Goal: Task Accomplishment & Management: Manage account settings

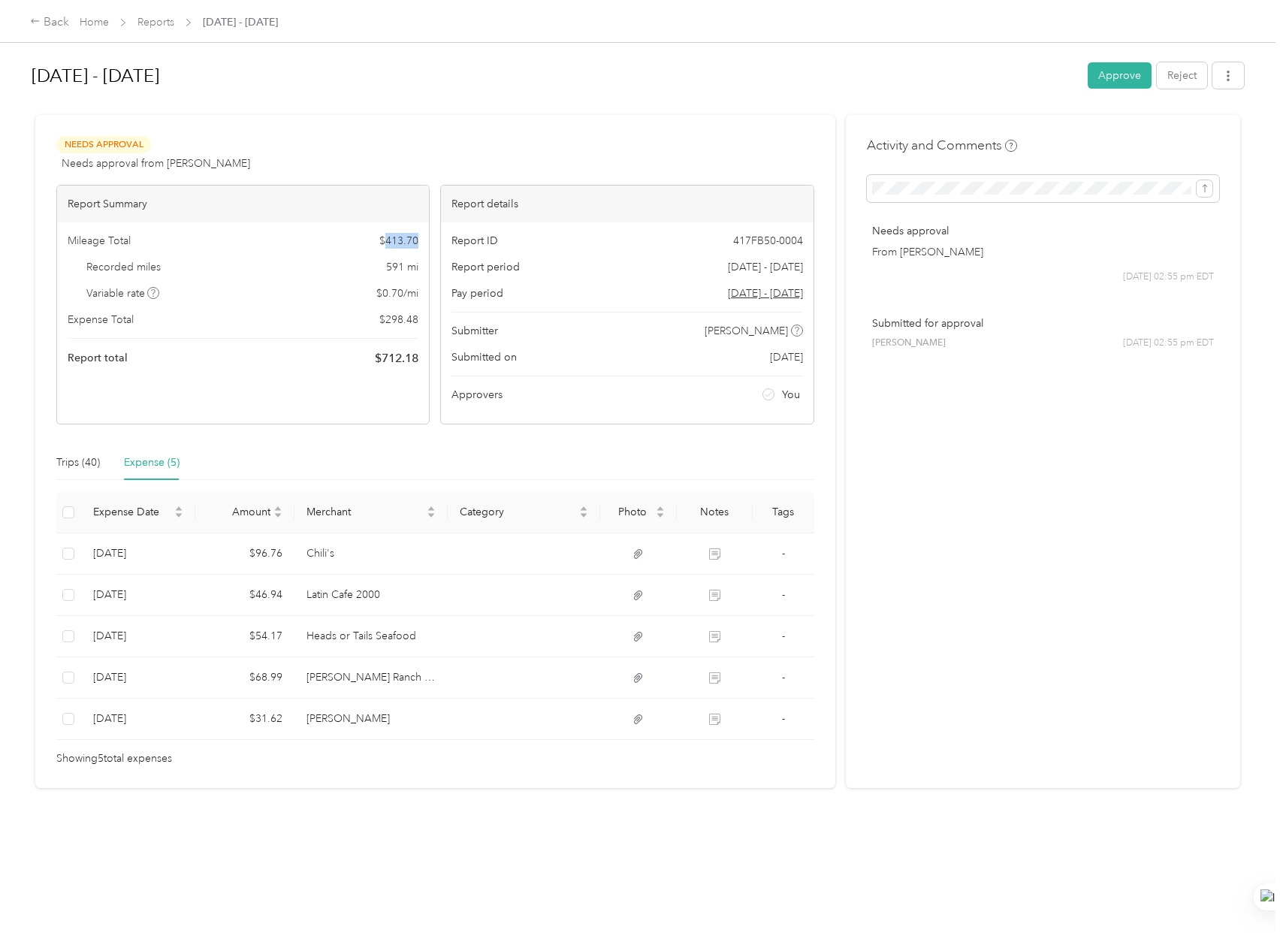
drag, startPoint x: 426, startPoint y: 240, endPoint x: 385, endPoint y: 243, distance: 41.5
click at [385, 243] on div "Mileage Total $ 413.70 Recorded miles 591 mi Variable rate $ 0.70 / mi Expense …" at bounding box center [243, 299] width 372 height 155
copy span "413.70"
click at [258, 355] on div "Report total $ 712.18" at bounding box center [243, 358] width 351 height 18
drag, startPoint x: 418, startPoint y: 321, endPoint x: 385, endPoint y: 324, distance: 32.5
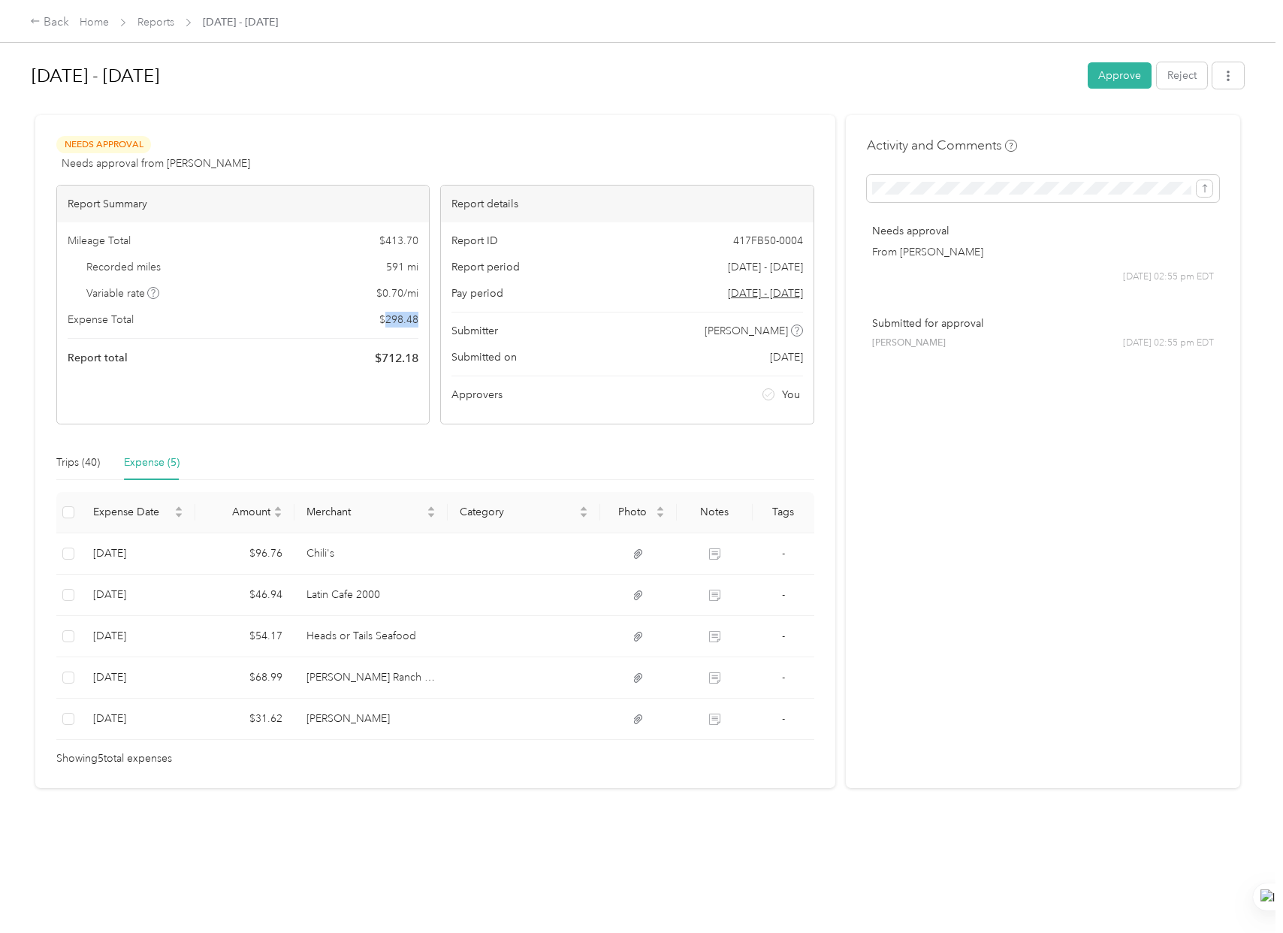
click at [385, 324] on div "Mileage Total $ 413.70 Recorded miles 591 mi Variable rate $ 0.70 / mi Expense …" at bounding box center [243, 299] width 372 height 155
copy span "298.48"
click at [252, 418] on div "Report Summary Mileage Total $ 413.70 Recorded miles 591 mi Variable rate $ 0.7…" at bounding box center [242, 305] width 373 height 240
click at [1121, 73] on button "Approve" at bounding box center [1119, 75] width 64 height 26
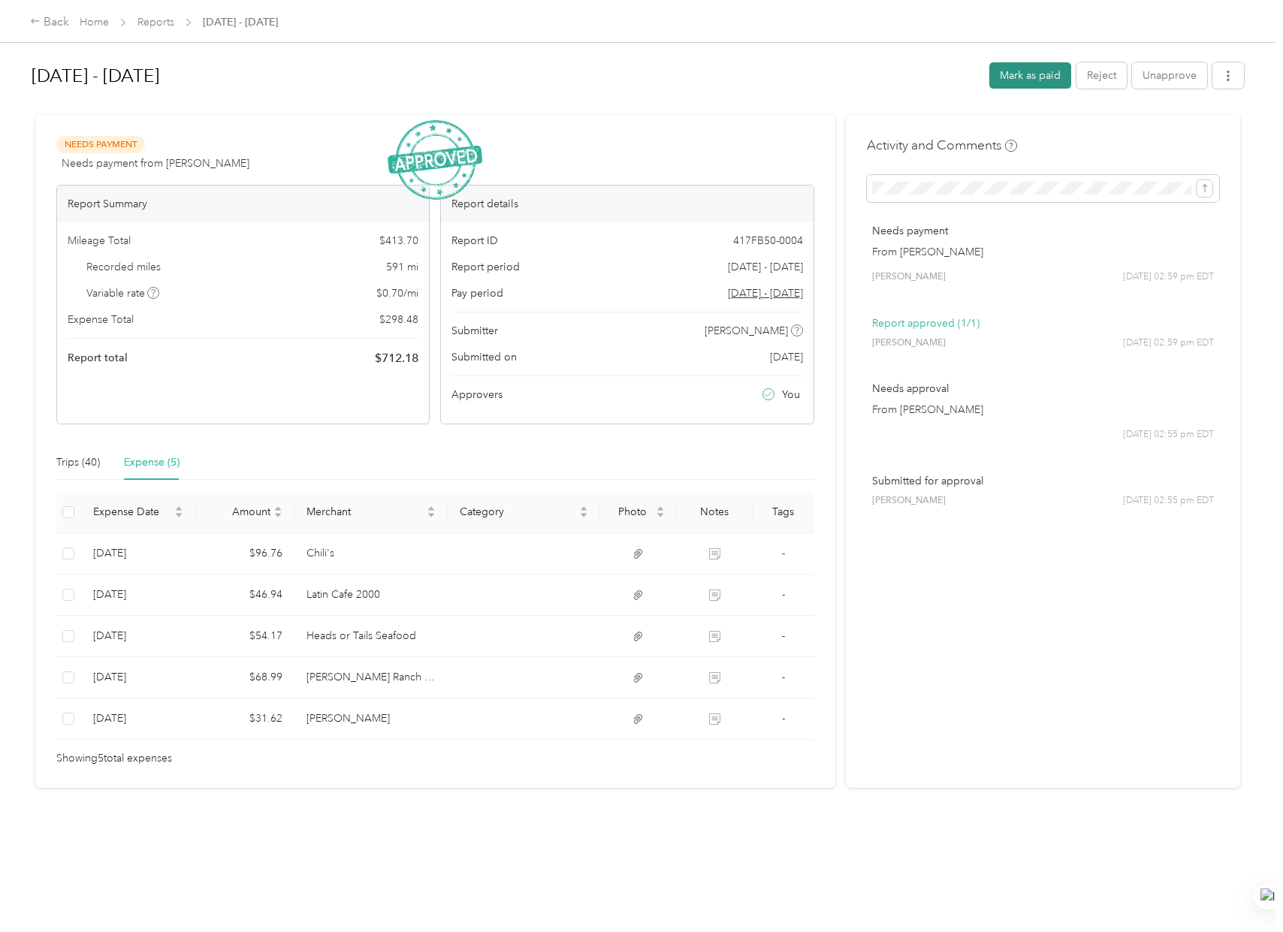
click at [1018, 76] on button "Mark as paid" at bounding box center [1030, 75] width 82 height 26
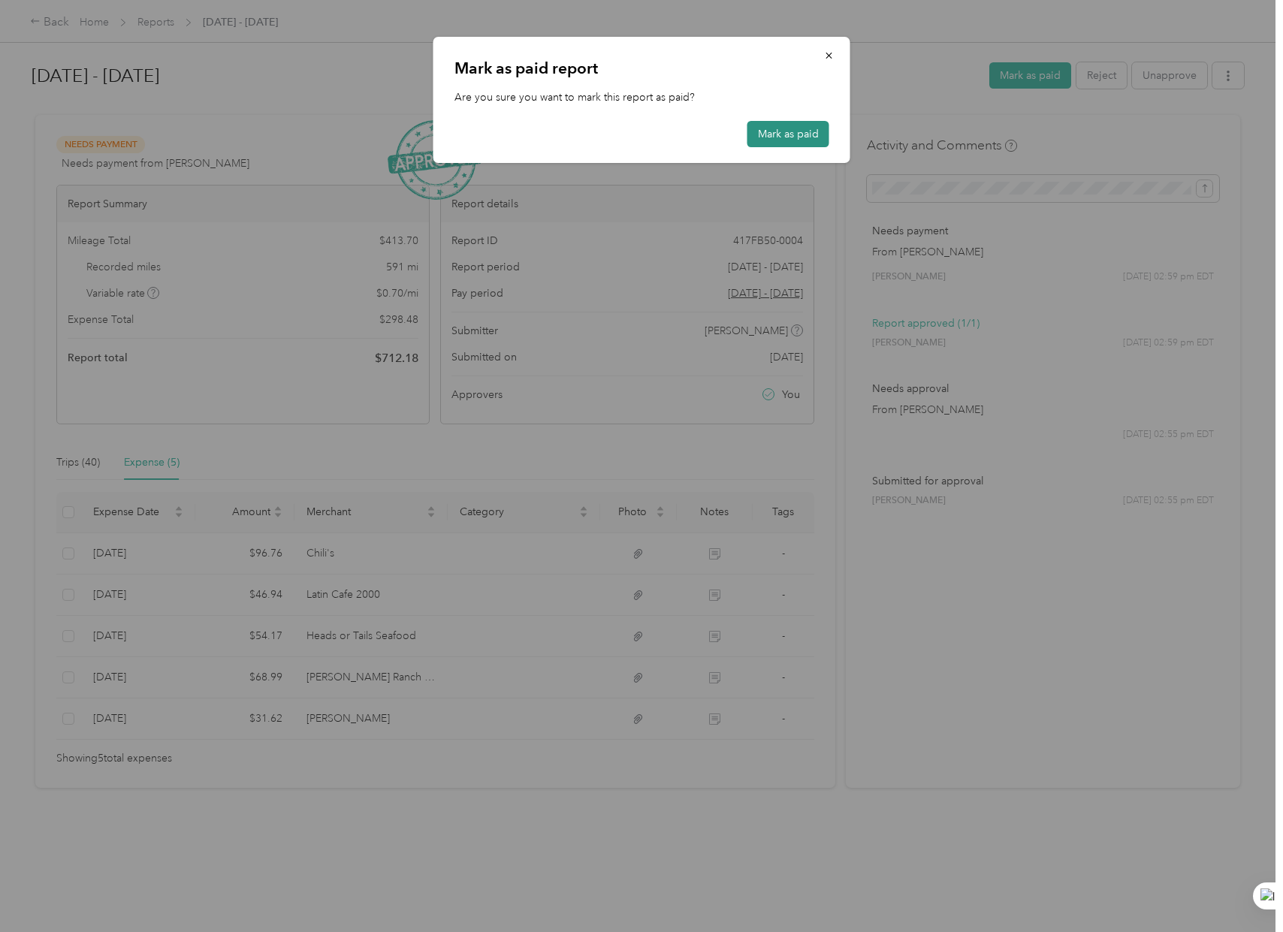
click at [788, 134] on button "Mark as paid" at bounding box center [788, 134] width 82 height 26
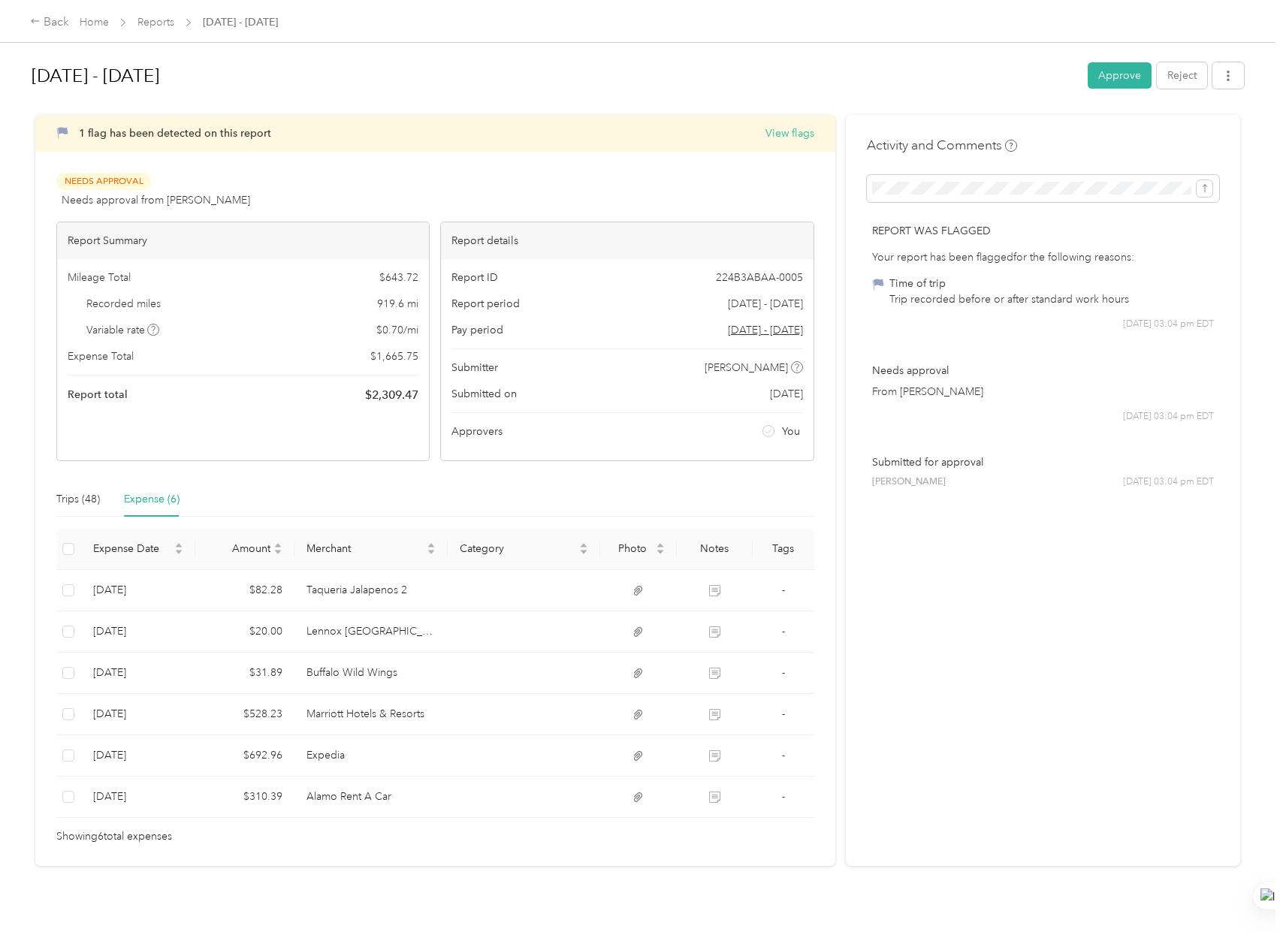
scroll to position [24, 0]
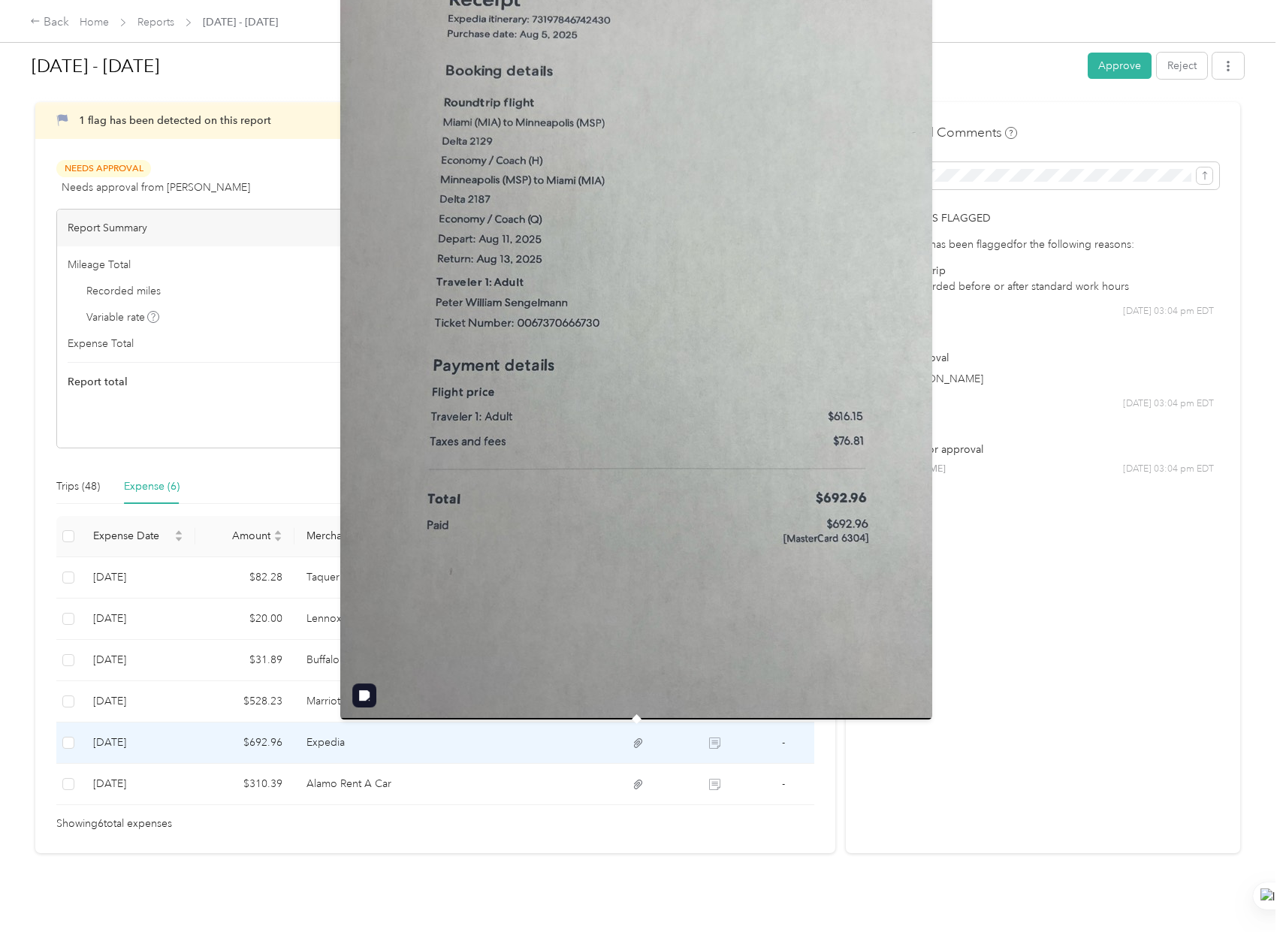
click at [530, 437] on img at bounding box center [636, 325] width 592 height 789
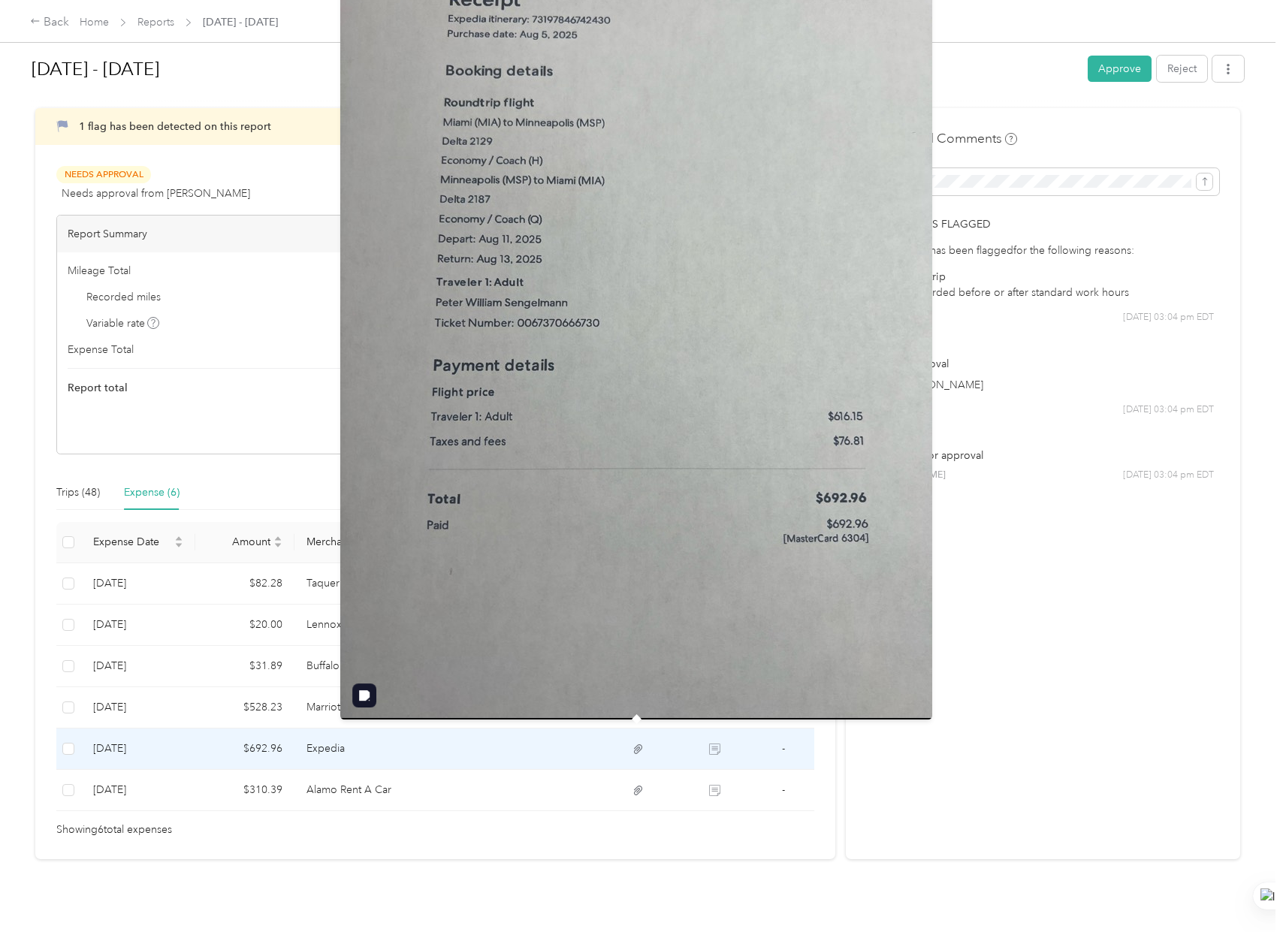
scroll to position [0, 0]
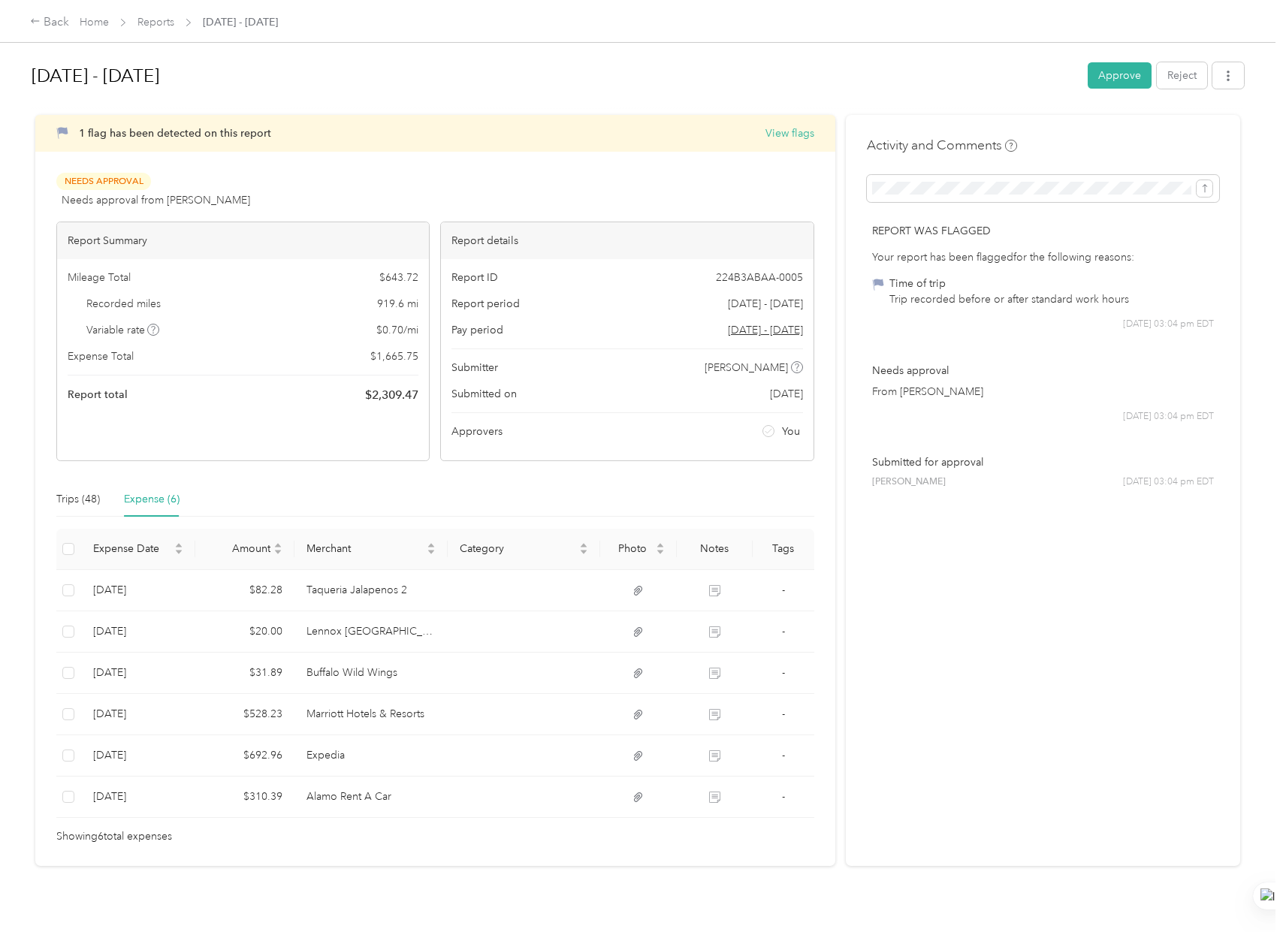
click at [1130, 734] on div "Activity and Comments Report was flagged Your report has been flagged for the f…" at bounding box center [1043, 490] width 394 height 751
click at [1021, 706] on div "Activity and Comments Report was flagged Your report has been flagged for the f…" at bounding box center [1043, 490] width 394 height 751
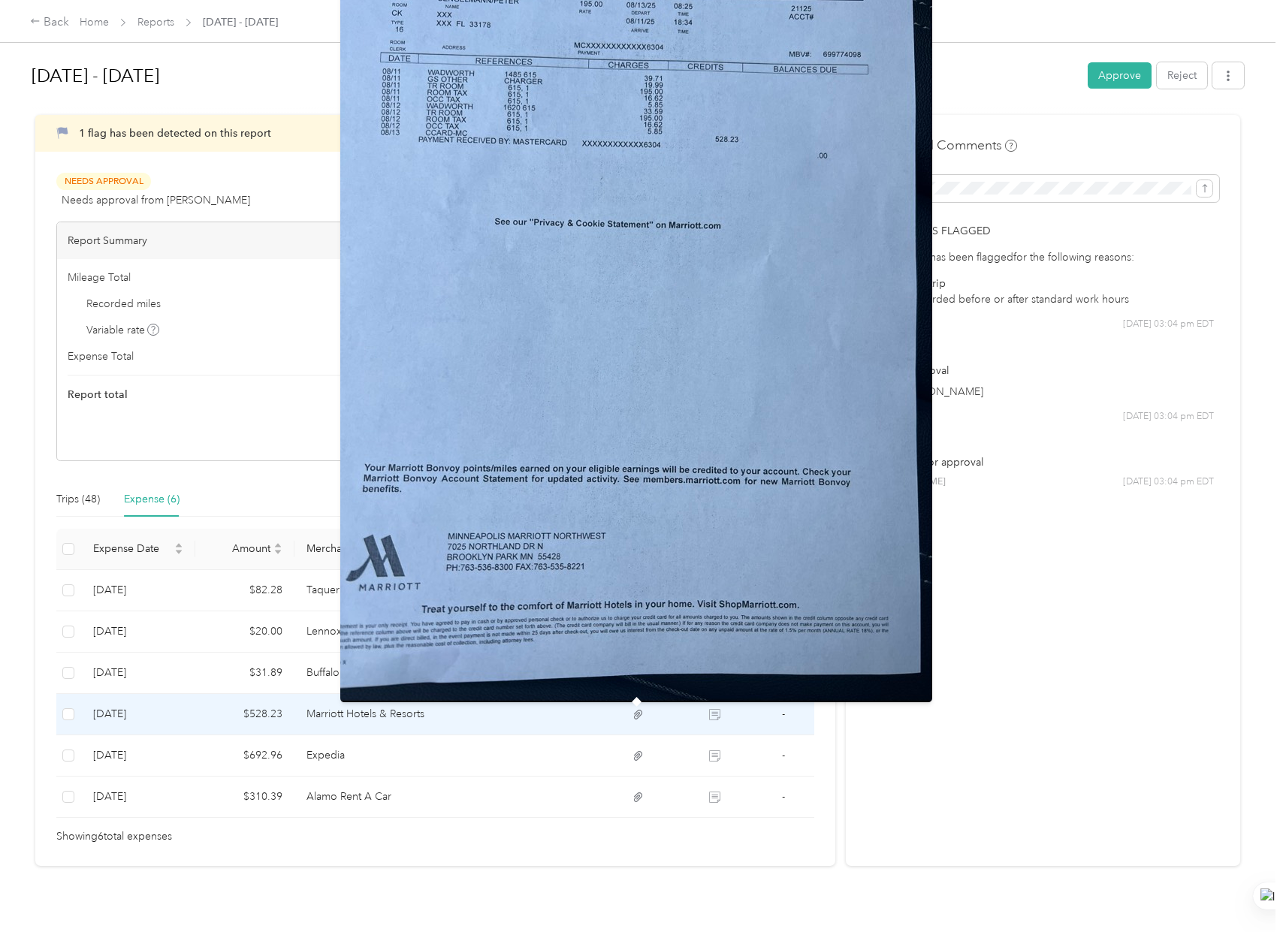
click at [635, 717] on icon at bounding box center [639, 715] width 14 height 14
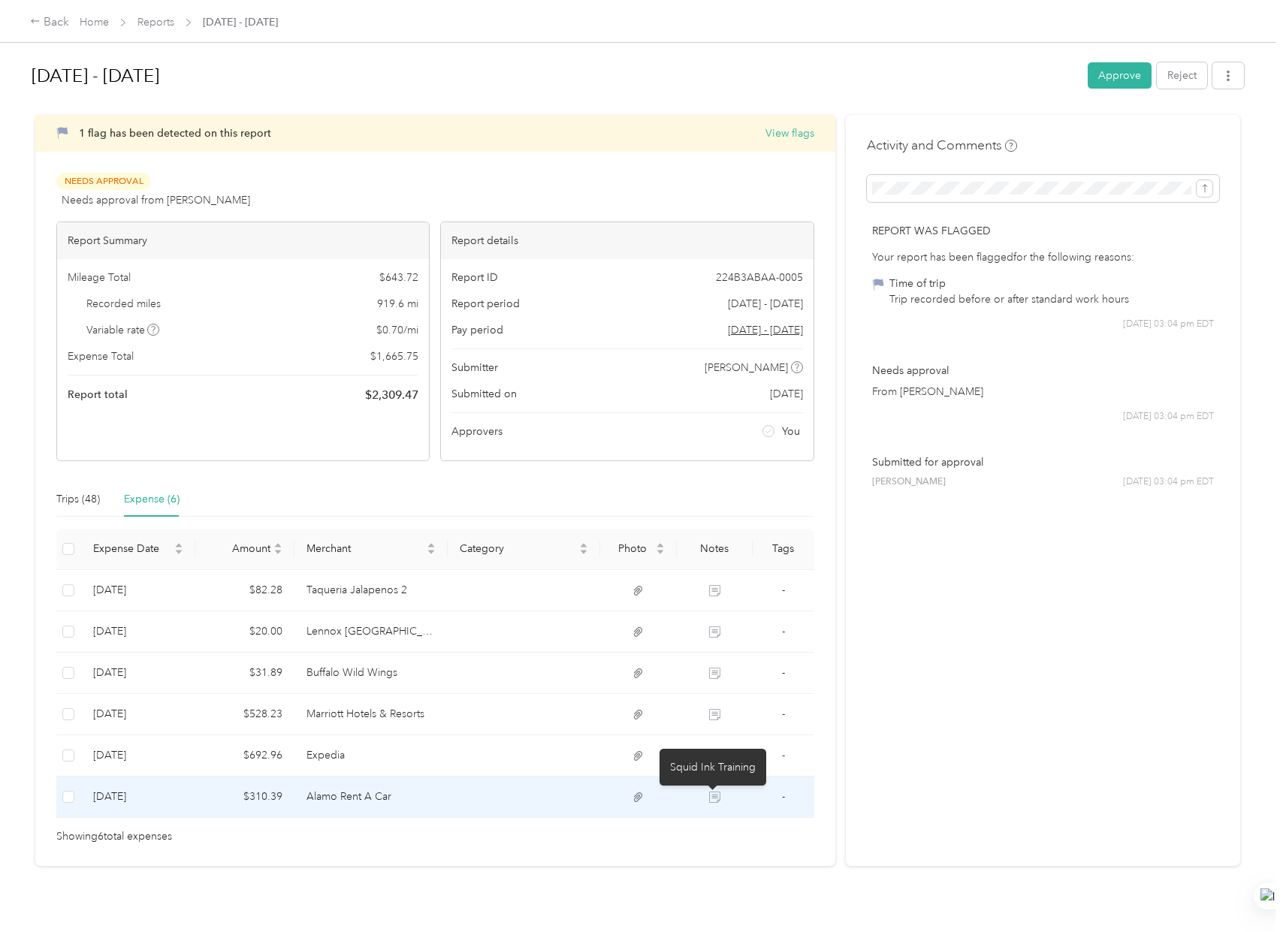
click at [710, 803] on g at bounding box center [714, 797] width 11 height 11
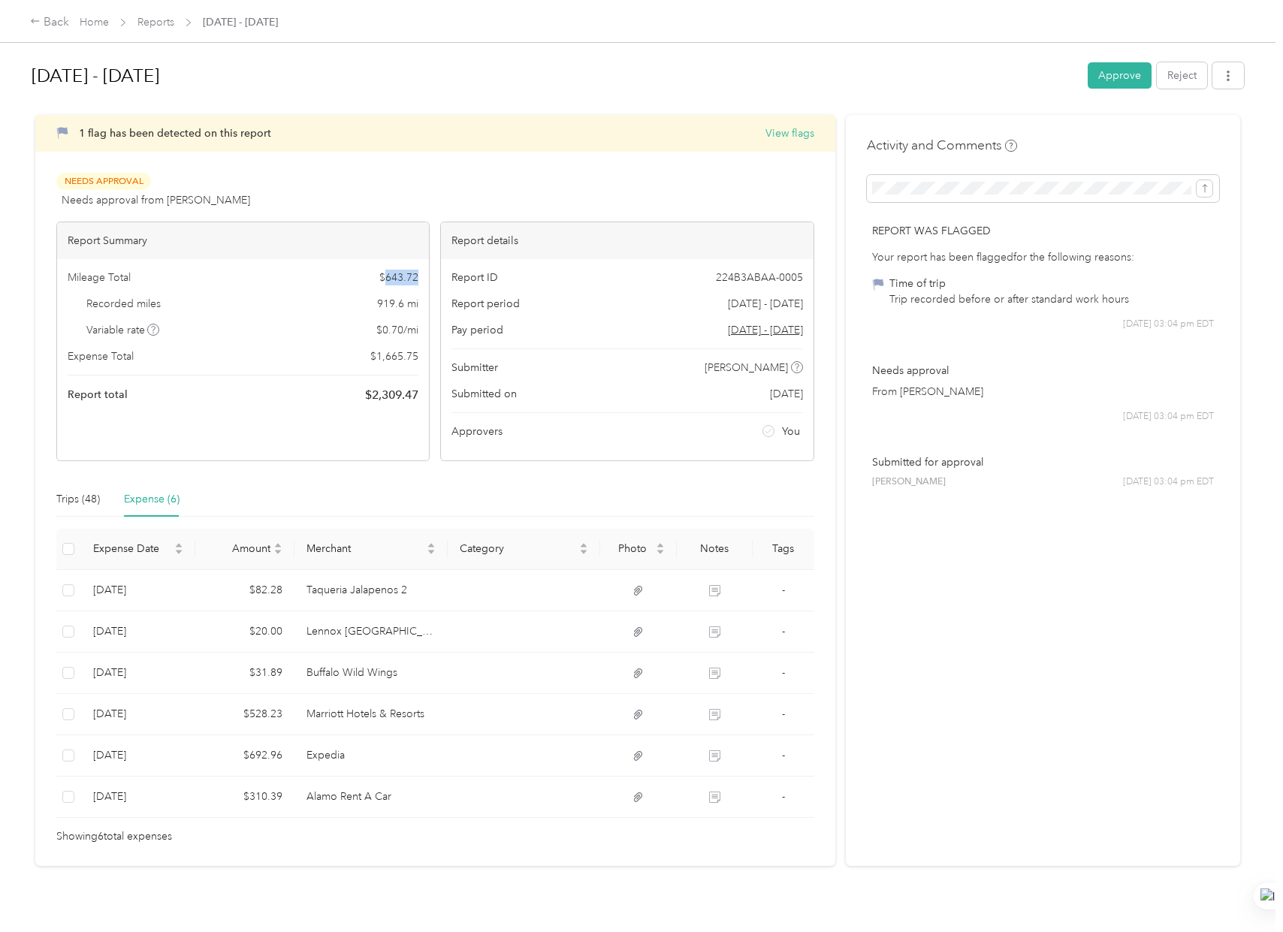
drag, startPoint x: 416, startPoint y: 279, endPoint x: 384, endPoint y: 280, distance: 32.3
click at [384, 280] on span "$ 643.72" at bounding box center [398, 278] width 39 height 16
copy span "643.72"
drag, startPoint x: 65, startPoint y: 499, endPoint x: 84, endPoint y: 499, distance: 19.5
click at [65, 499] on div "Trips (48)" at bounding box center [78, 499] width 44 height 17
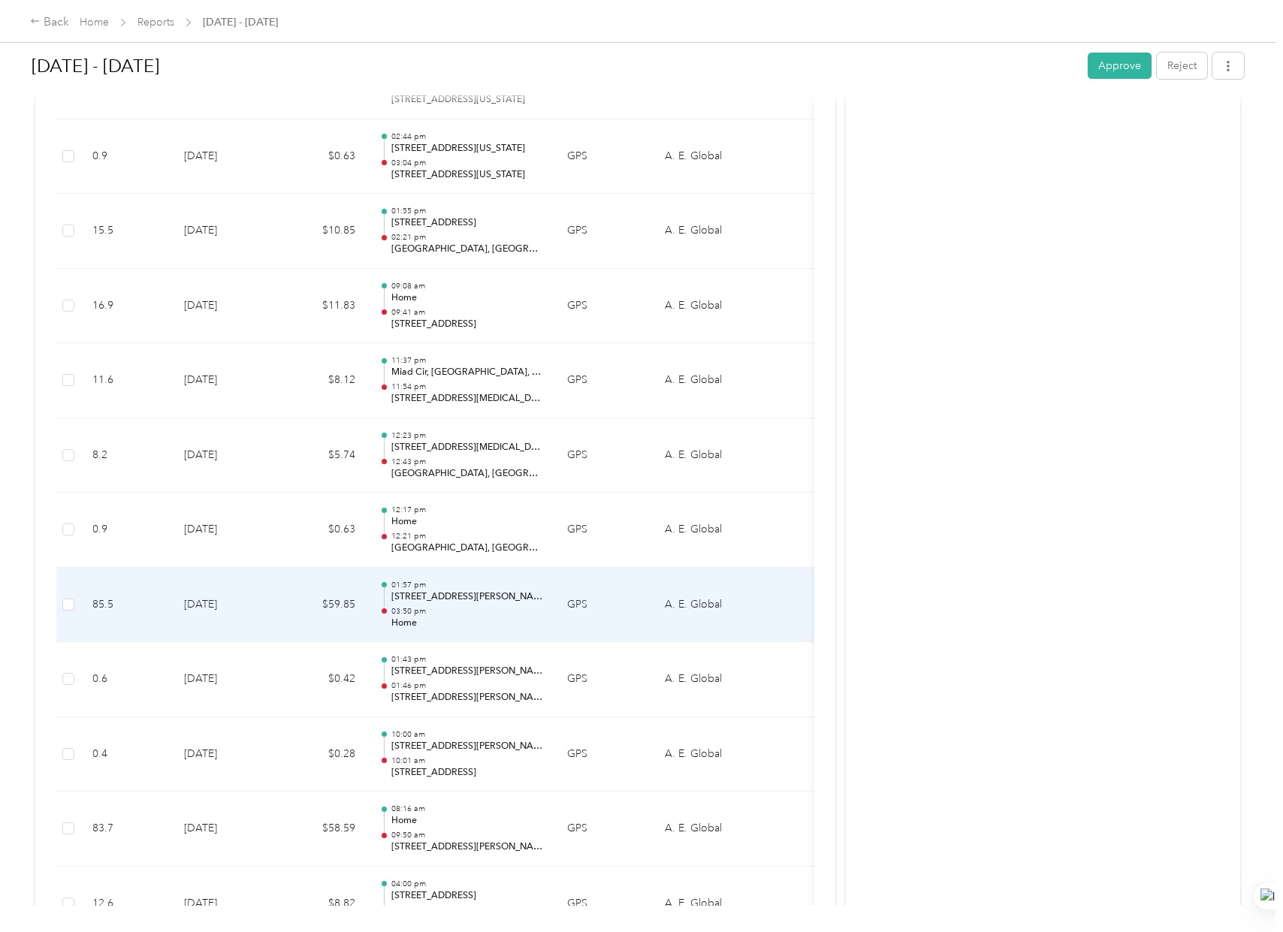
scroll to position [2779, 0]
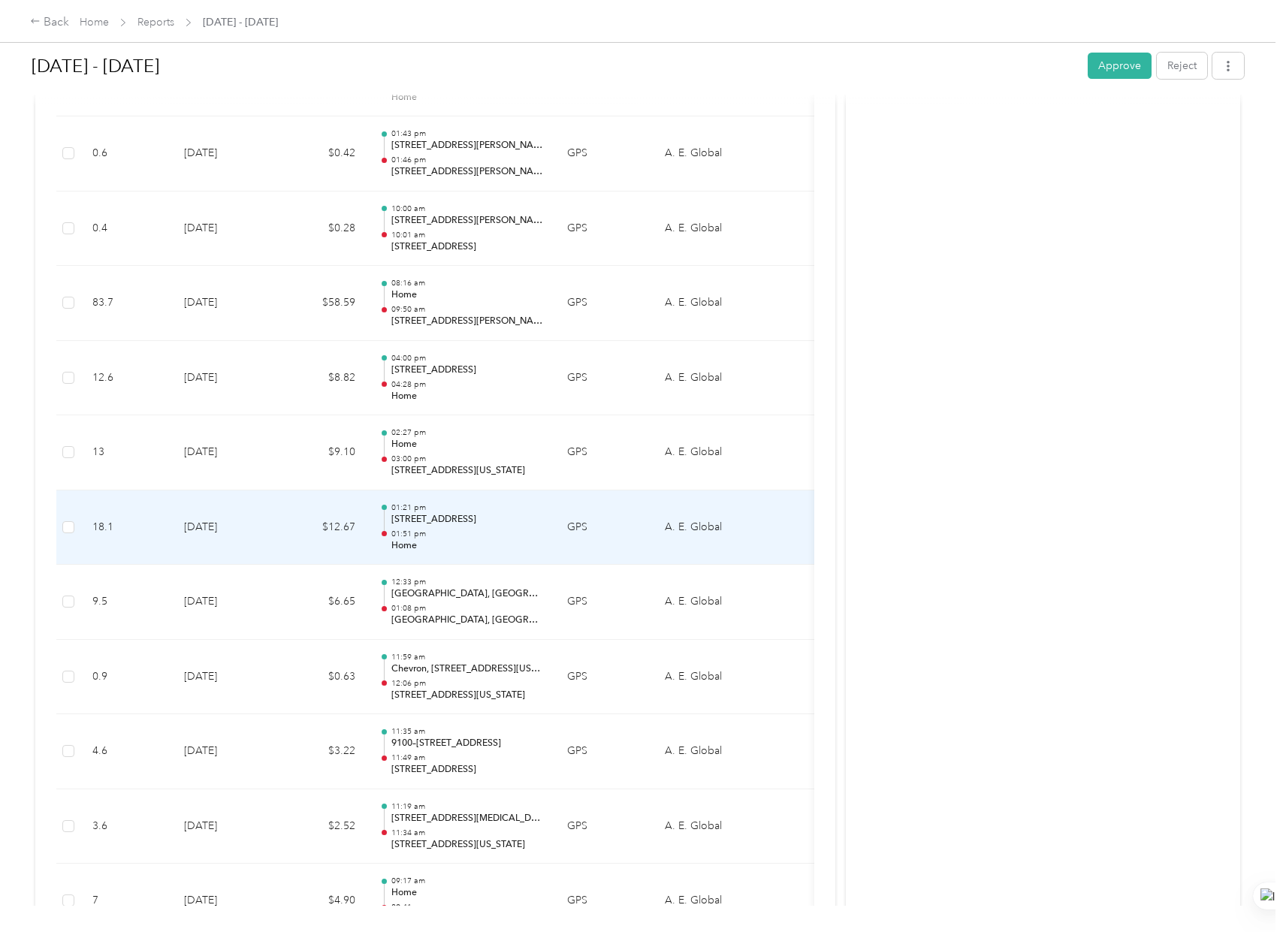
click at [445, 527] on div "01:21 pm 1400 NW 159th St, Sunshine St. Industrial Park, Miami Gardens, FL 01:5…" at bounding box center [467, 527] width 152 height 50
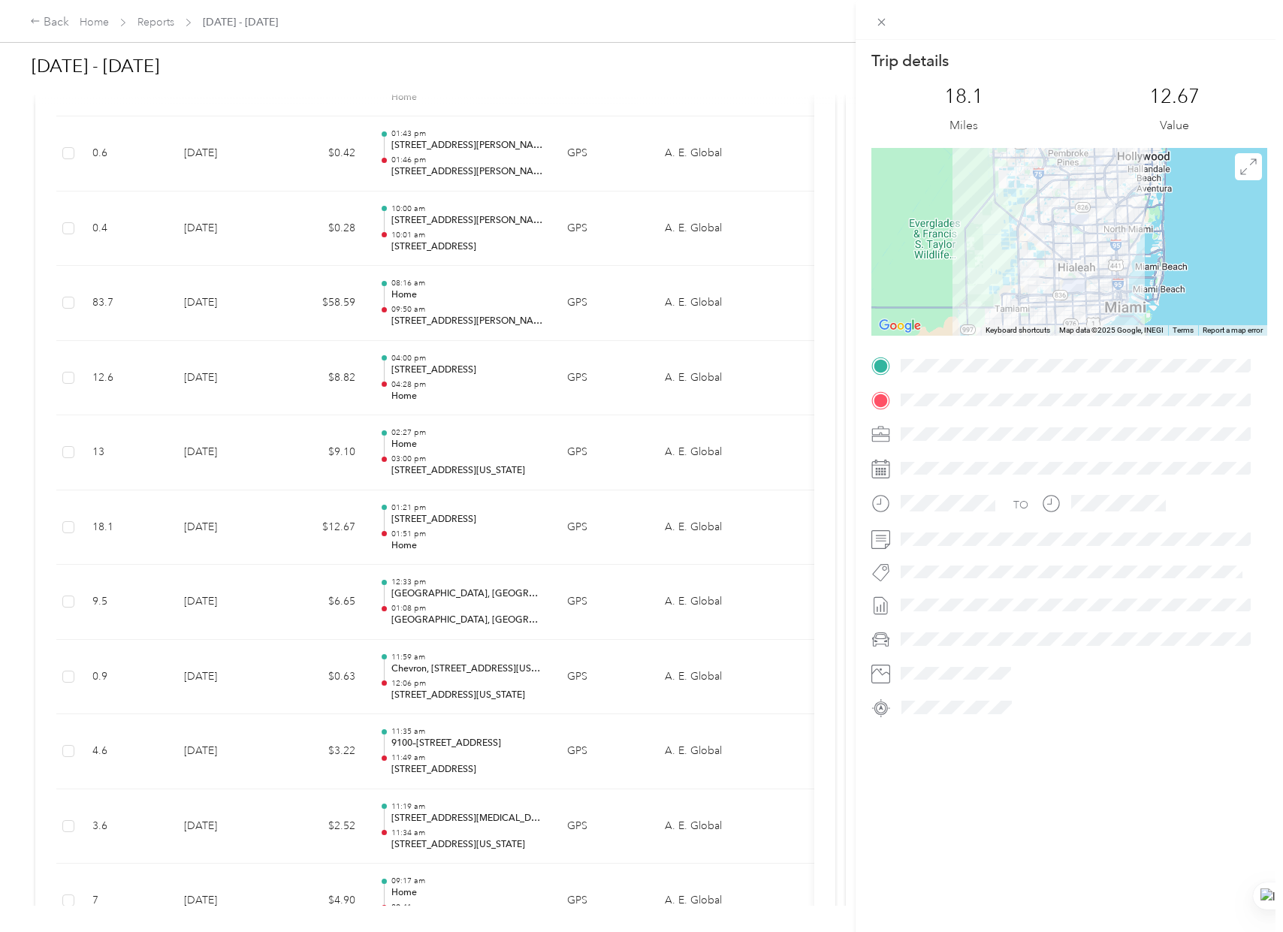
click at [299, 542] on div "Trip details This trip cannot be edited because it is either under review, appr…" at bounding box center [641, 466] width 1283 height 932
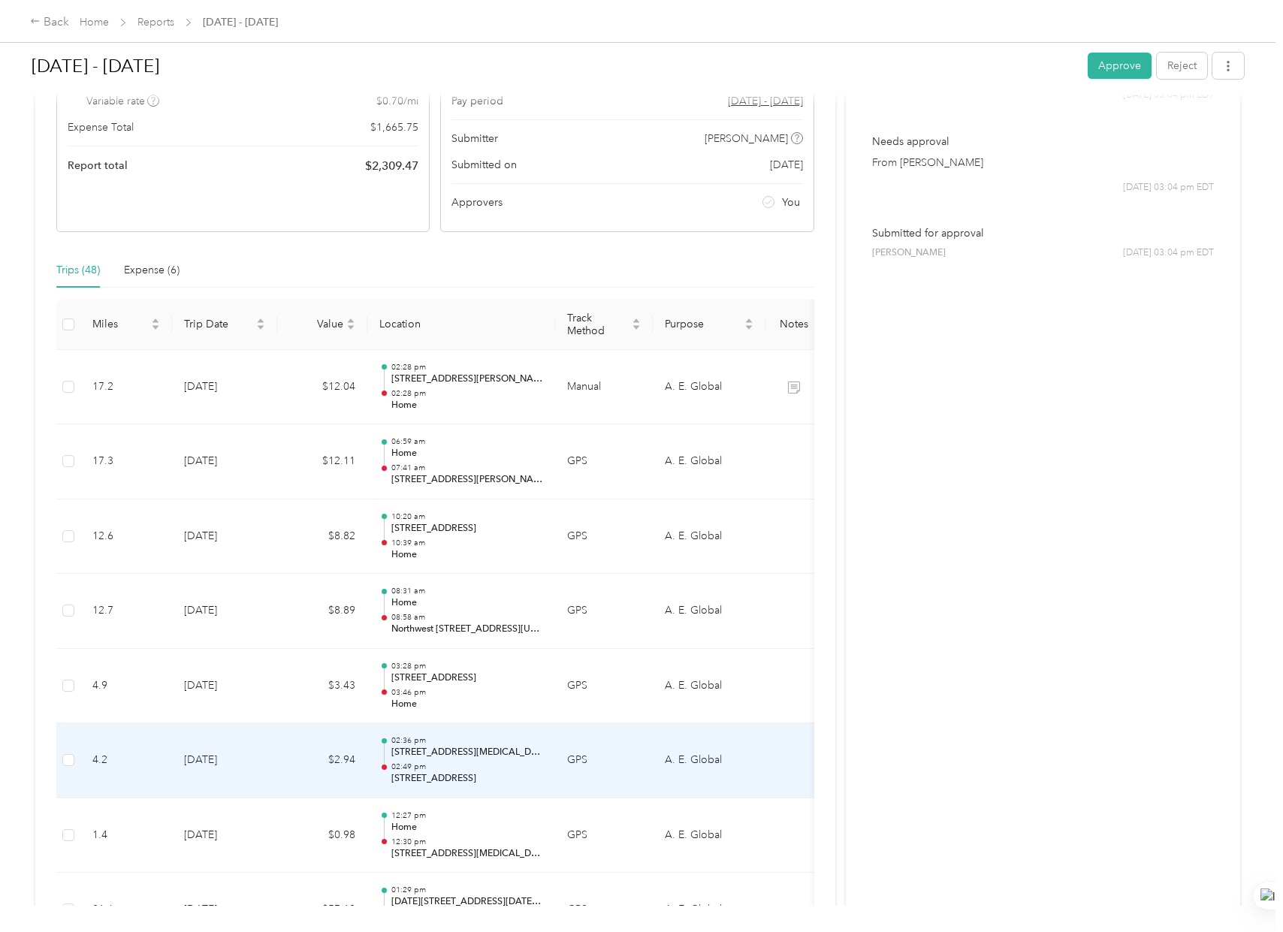
scroll to position [0, 0]
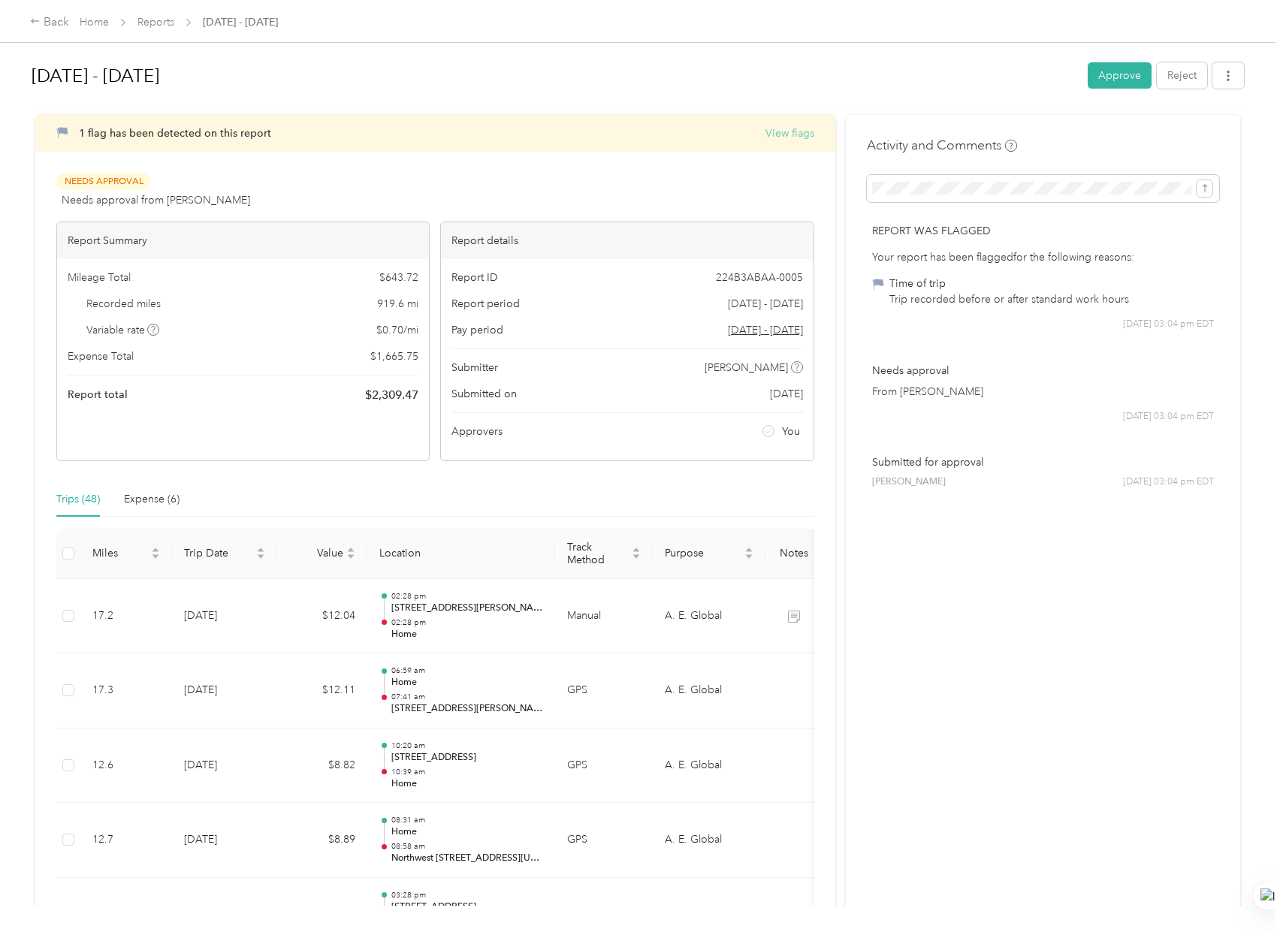
click at [772, 137] on button "View flags" at bounding box center [789, 133] width 49 height 16
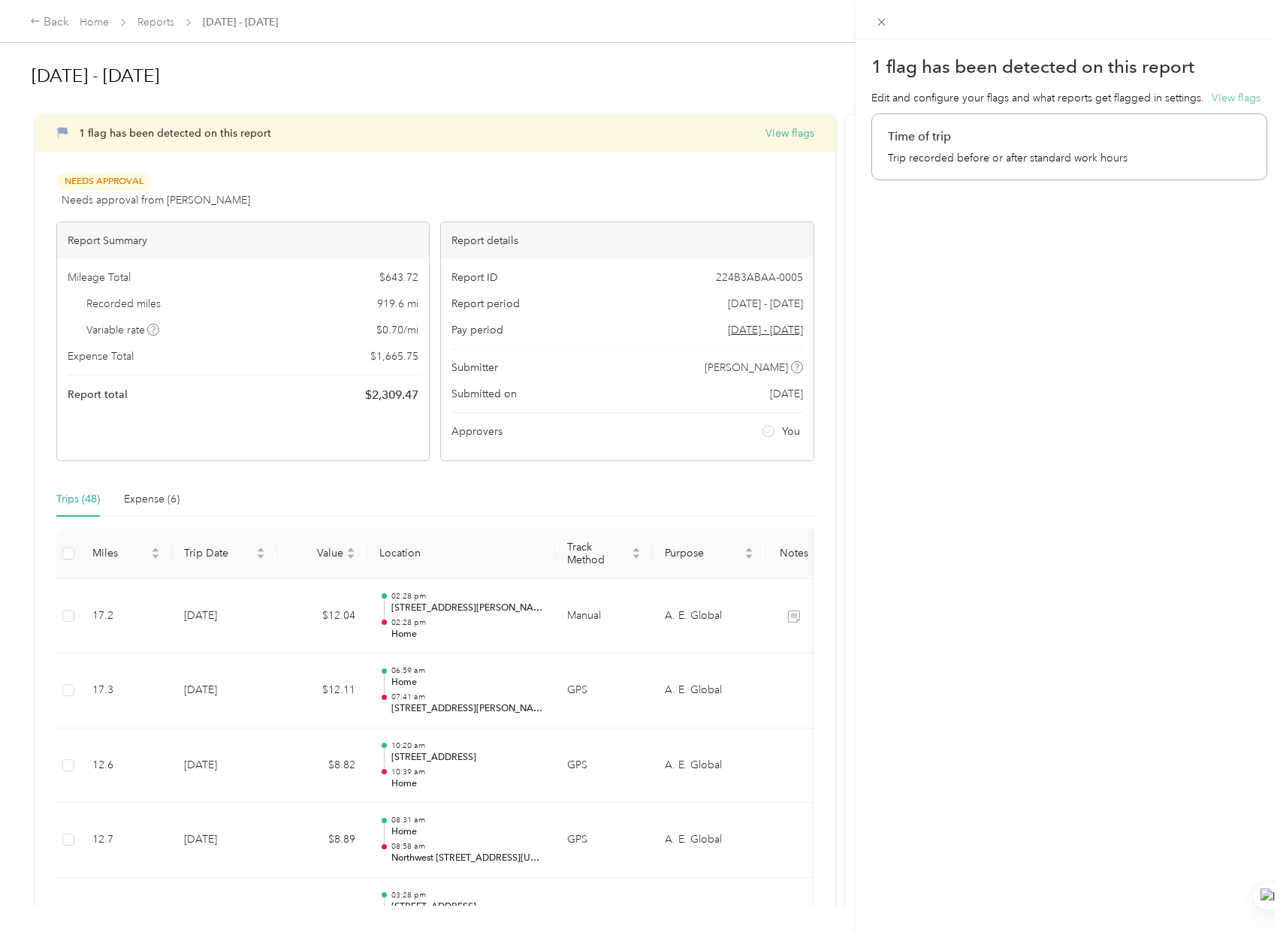
click at [1228, 101] on button "View flags" at bounding box center [1235, 98] width 49 height 16
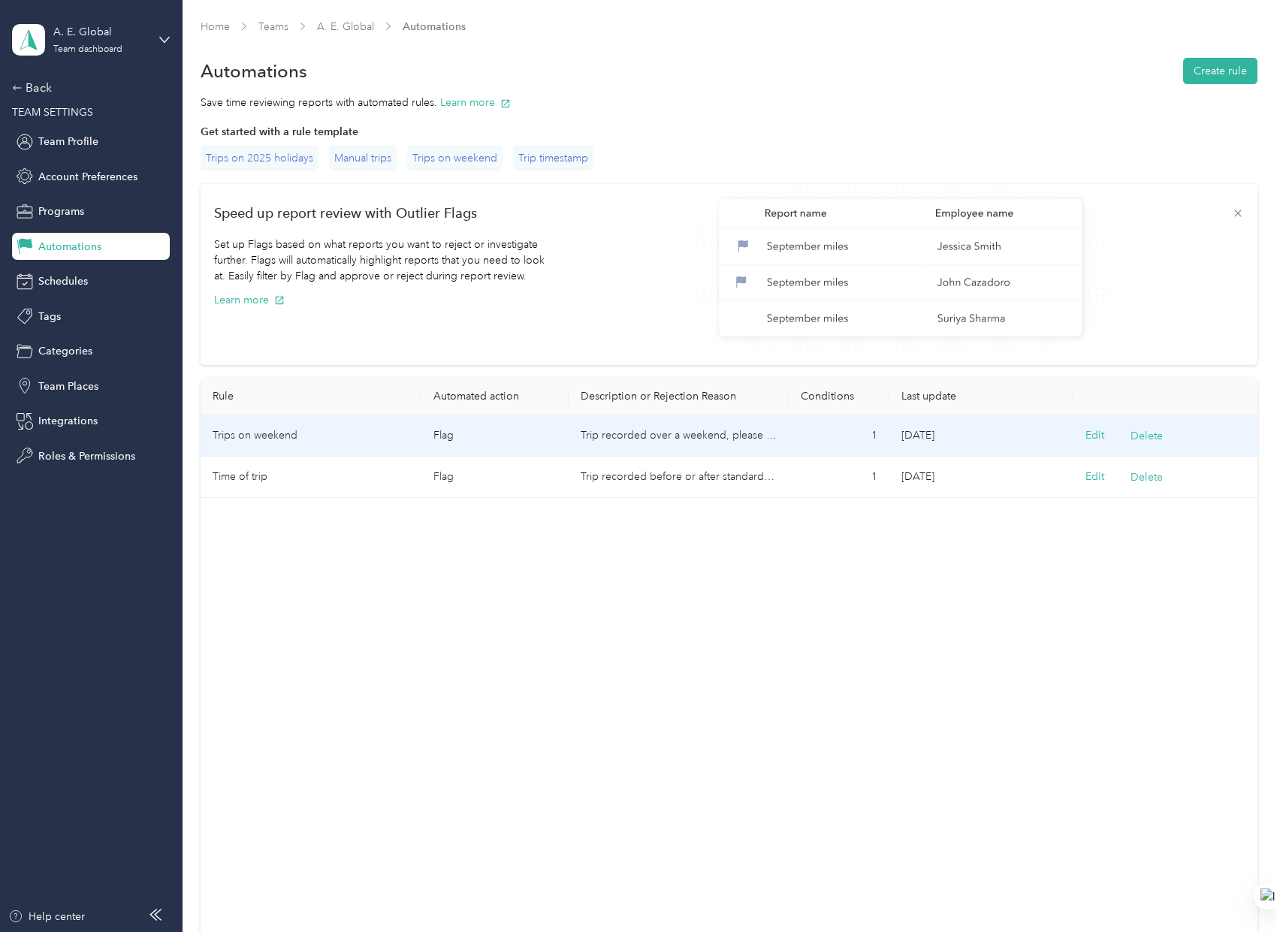
click at [674, 437] on td "Trip recorded over a weekend, please provide explanation." at bounding box center [679, 435] width 220 height 41
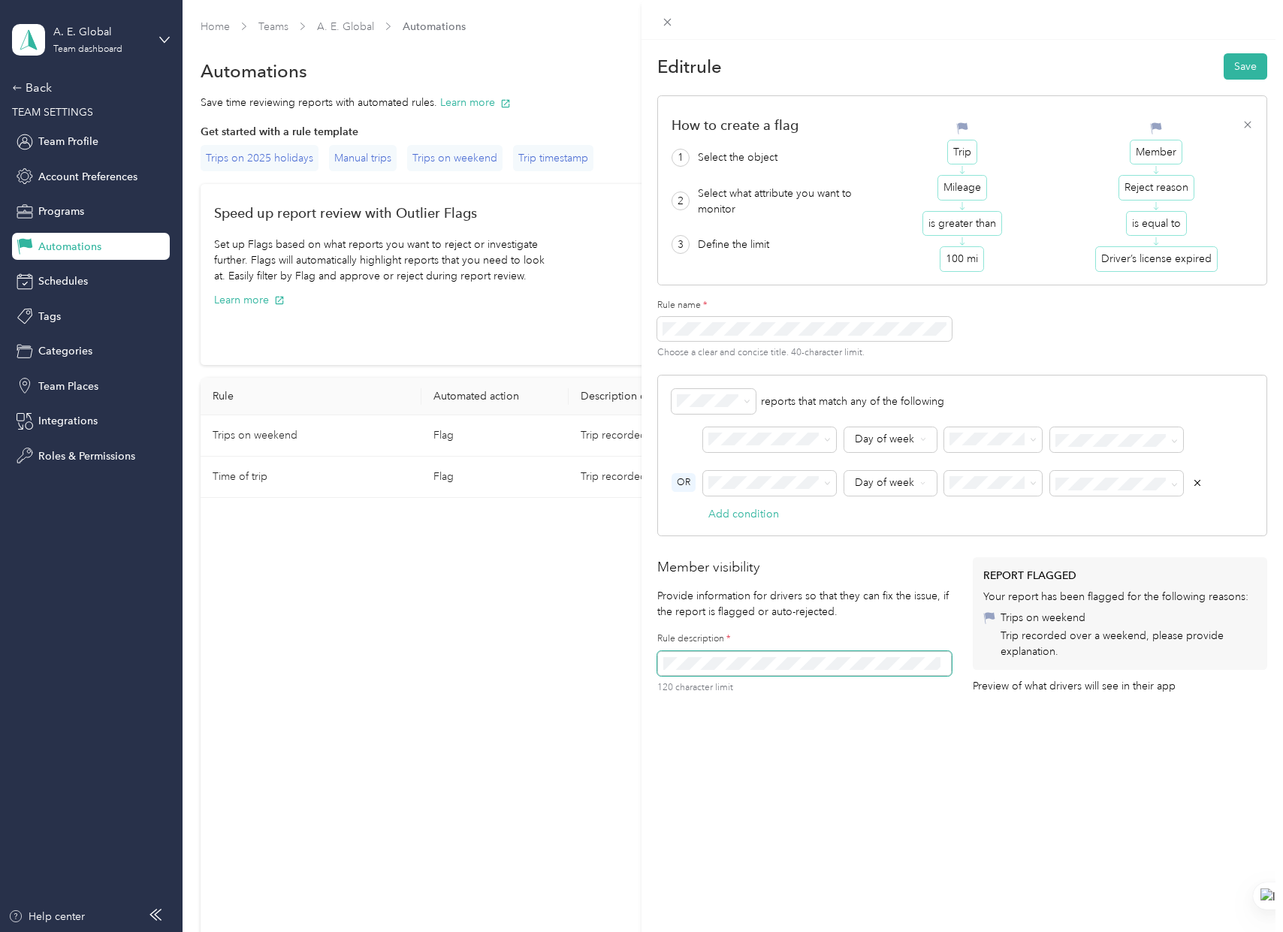
click at [472, 674] on div "Edit rule Save How to create a flag 1 Select the object 2 Select what attribute…" at bounding box center [641, 466] width 1283 height 932
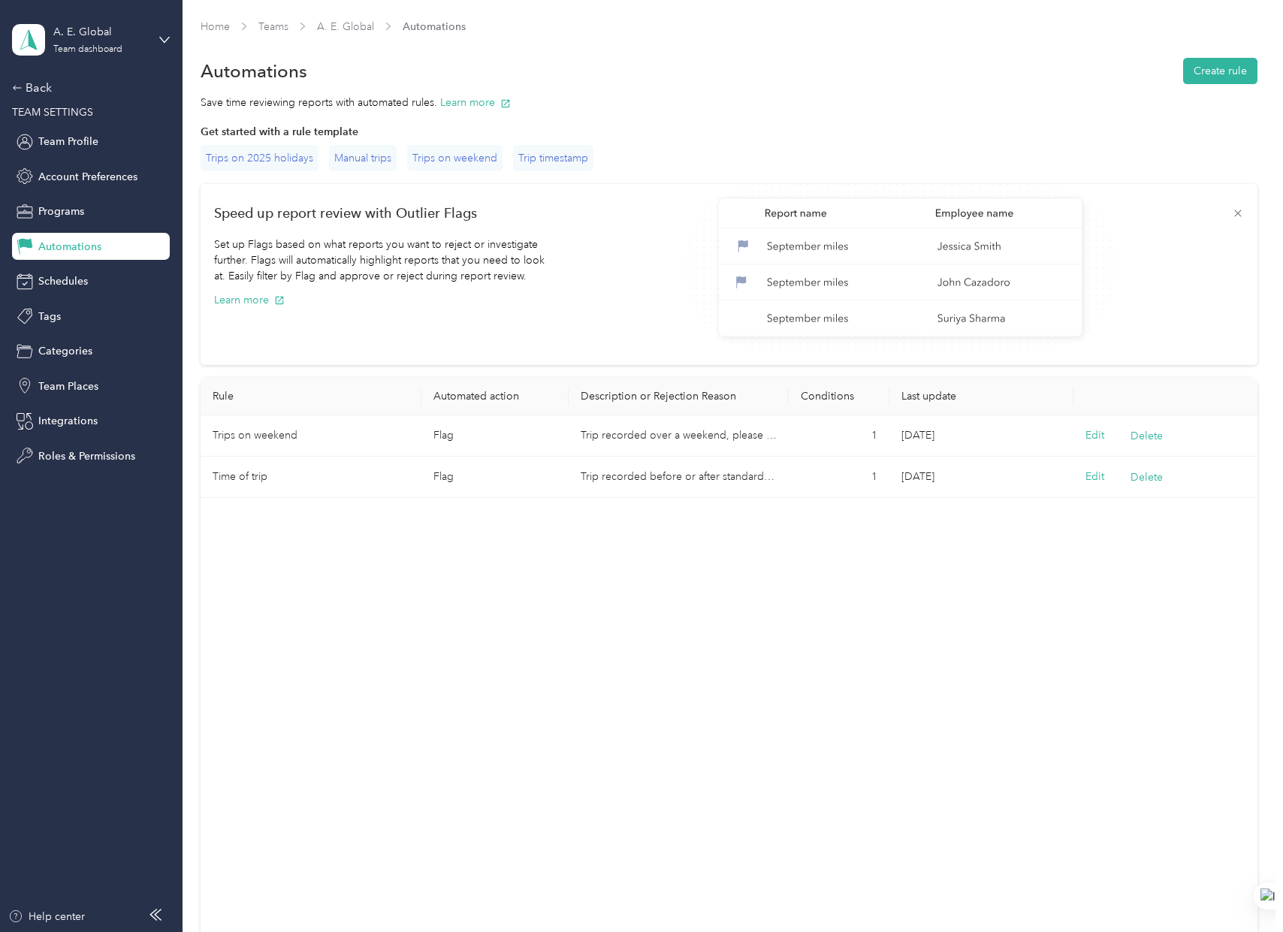
click at [589, 321] on div at bounding box center [900, 267] width 686 height 167
click at [17, 88] on icon at bounding box center [18, 87] width 8 height 5
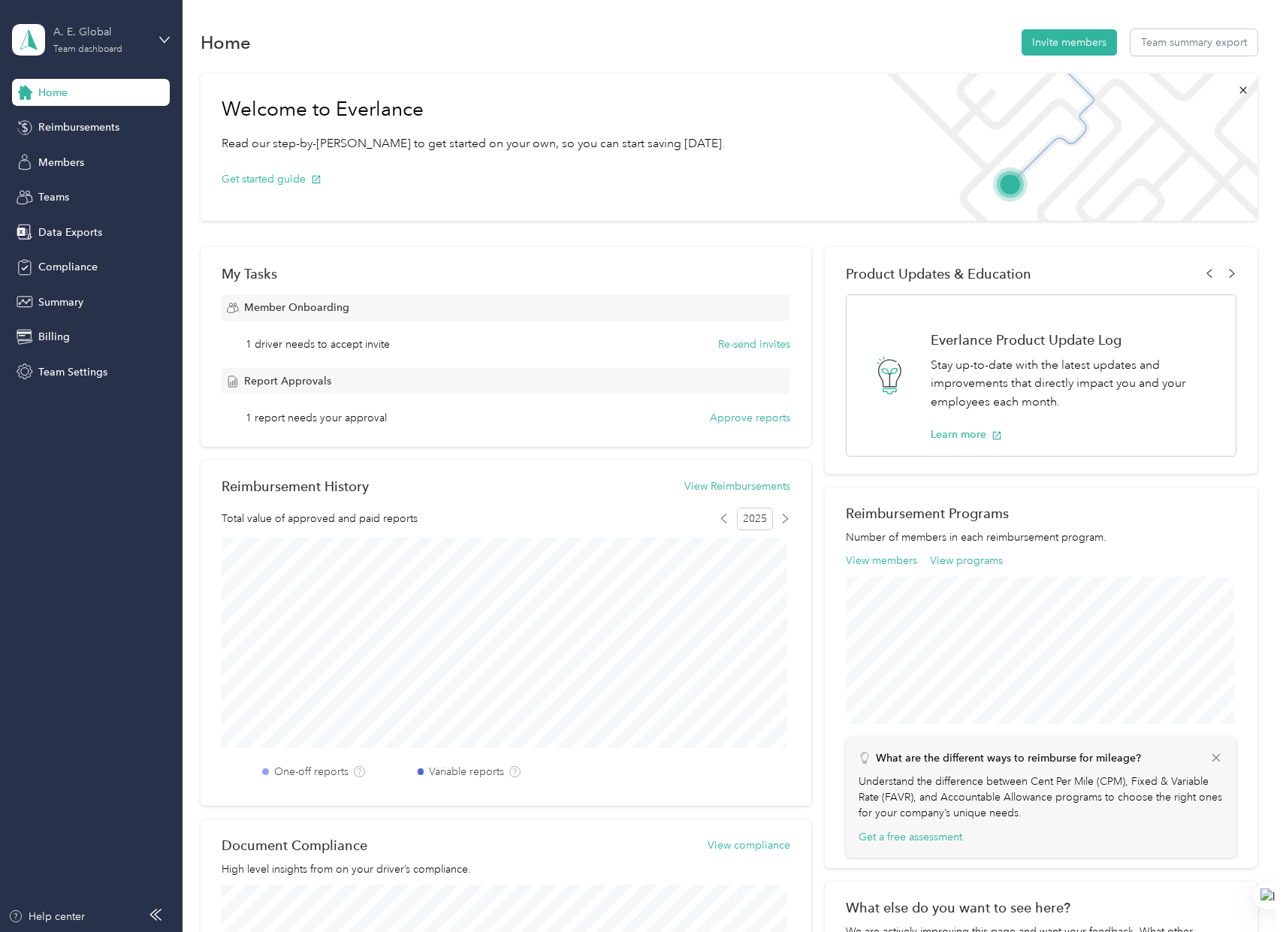
click at [119, 49] on div "Team dashboard" at bounding box center [87, 49] width 69 height 9
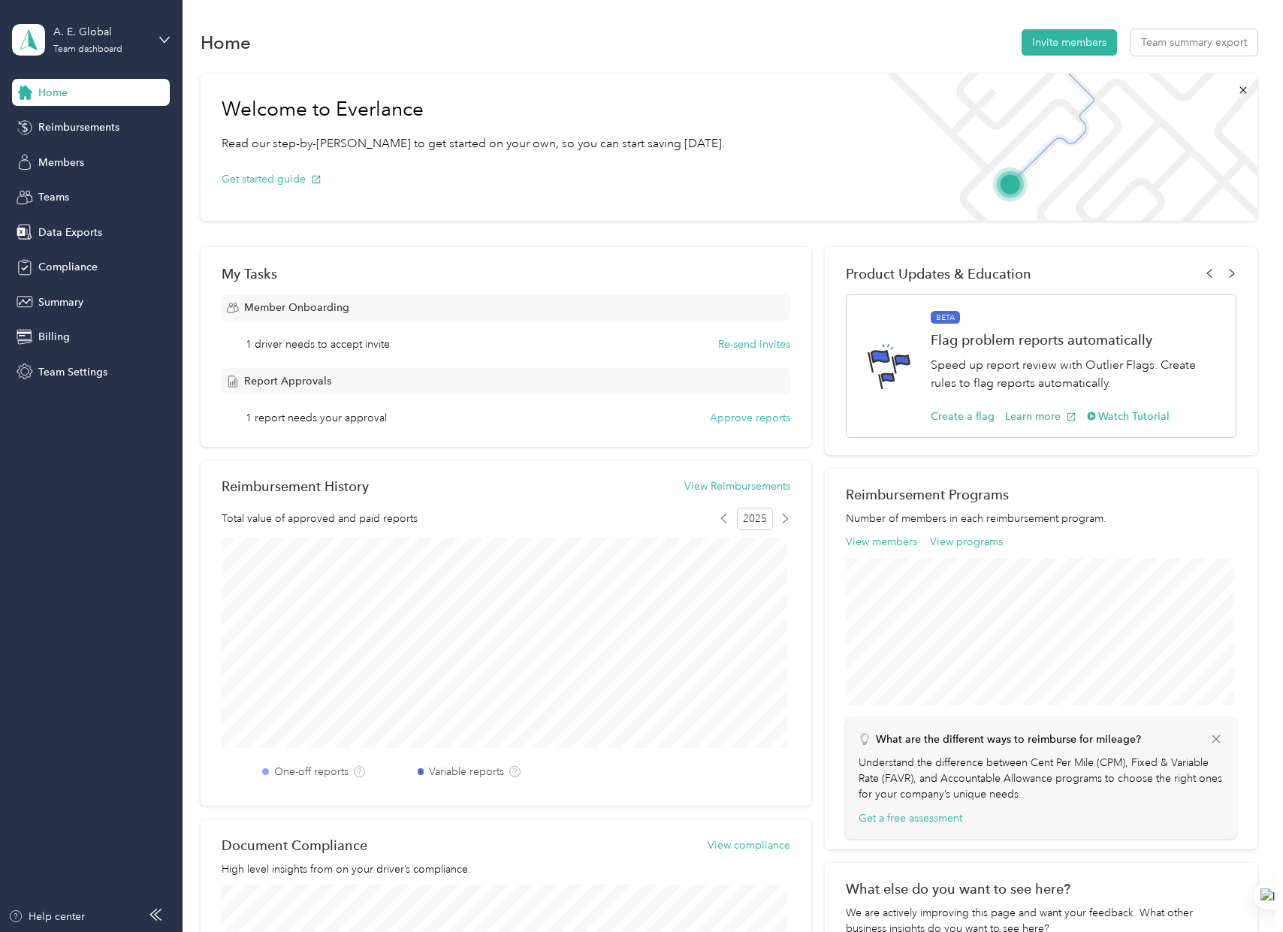
click at [688, 86] on div "Welcome to Everlance Read our step-by-step guide to get started on your own, so…" at bounding box center [473, 147] width 545 height 147
click at [1189, 51] on button "Team summary export" at bounding box center [1193, 42] width 127 height 26
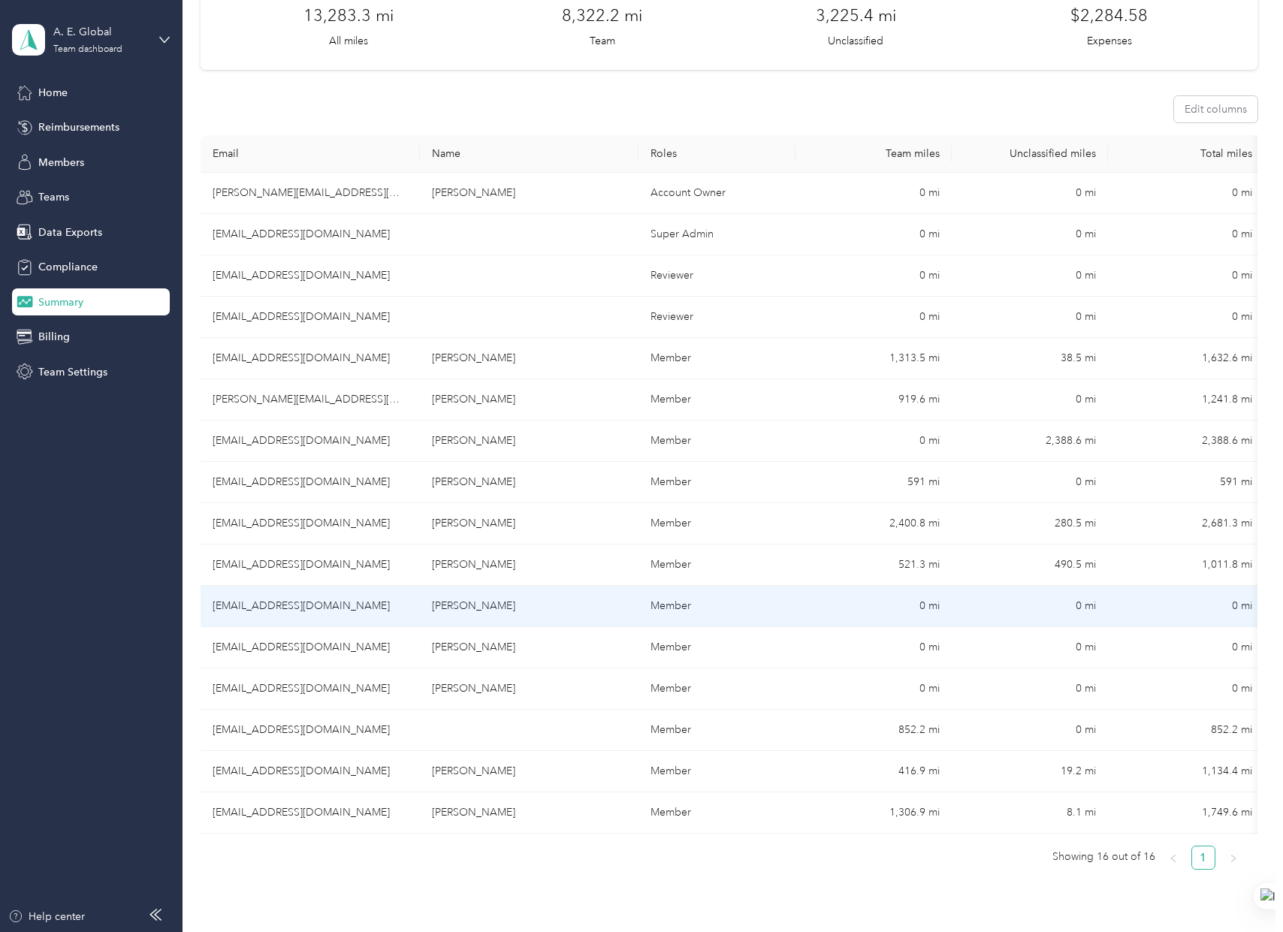
scroll to position [150, 0]
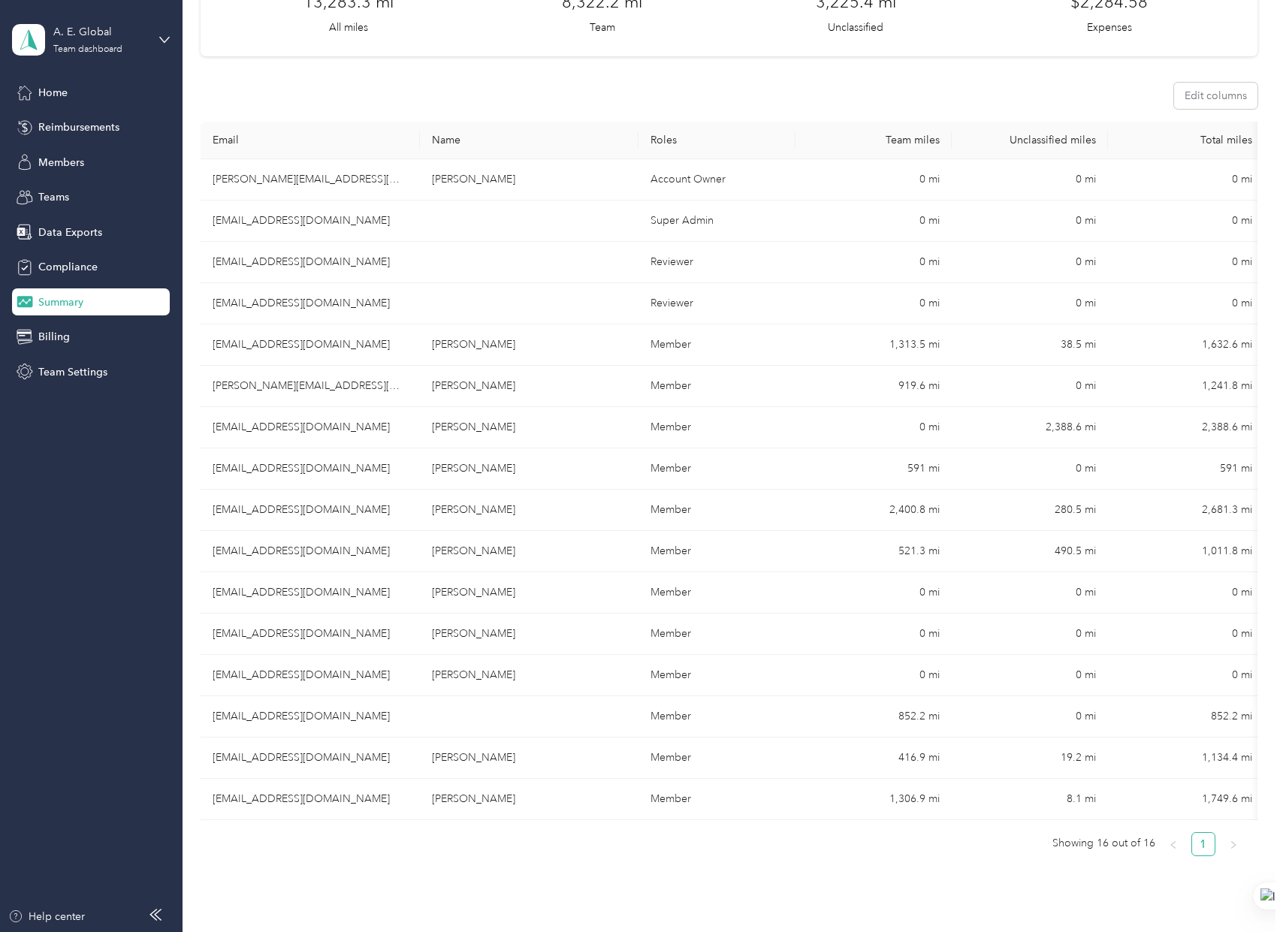
click at [687, 88] on div "Edit columns" at bounding box center [729, 96] width 1056 height 26
click at [322, 85] on div "Edit columns" at bounding box center [729, 96] width 1056 height 26
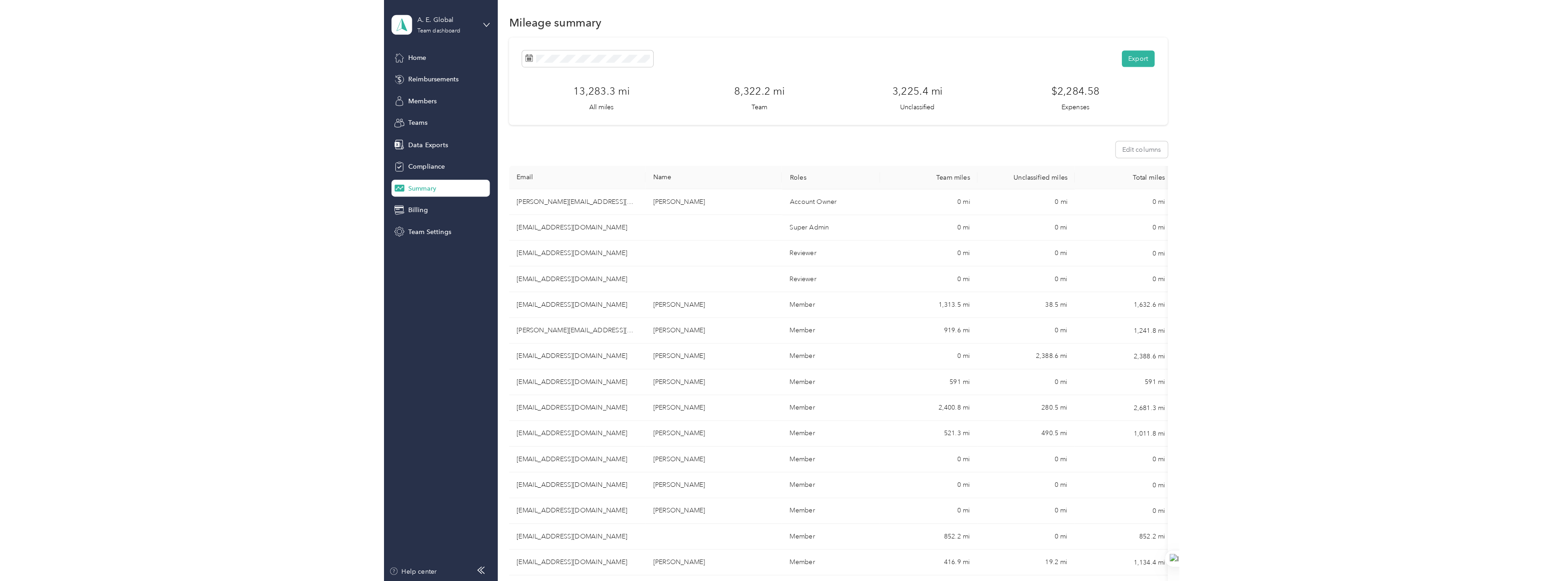
scroll to position [0, 0]
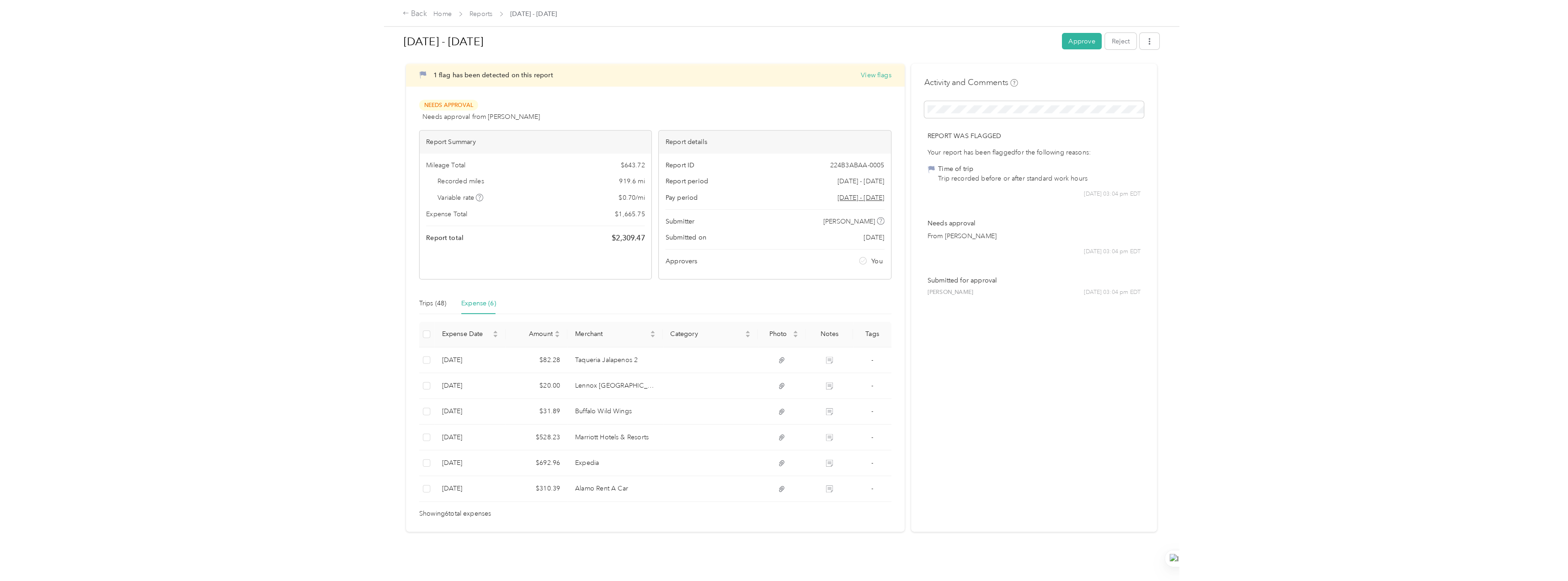
scroll to position [1, 0]
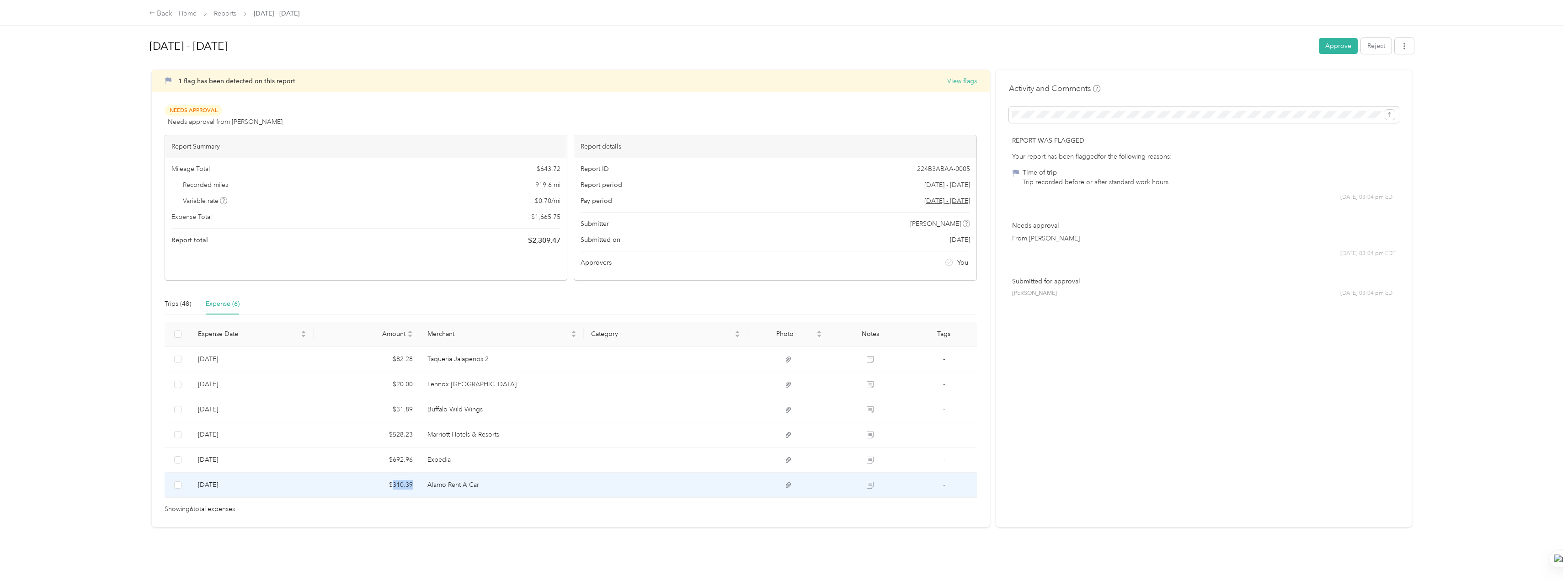
drag, startPoint x: 418, startPoint y: 484, endPoint x: 392, endPoint y: 486, distance: 26.1
click at [392, 486] on td "$310.39" at bounding box center [366, 485] width 107 height 25
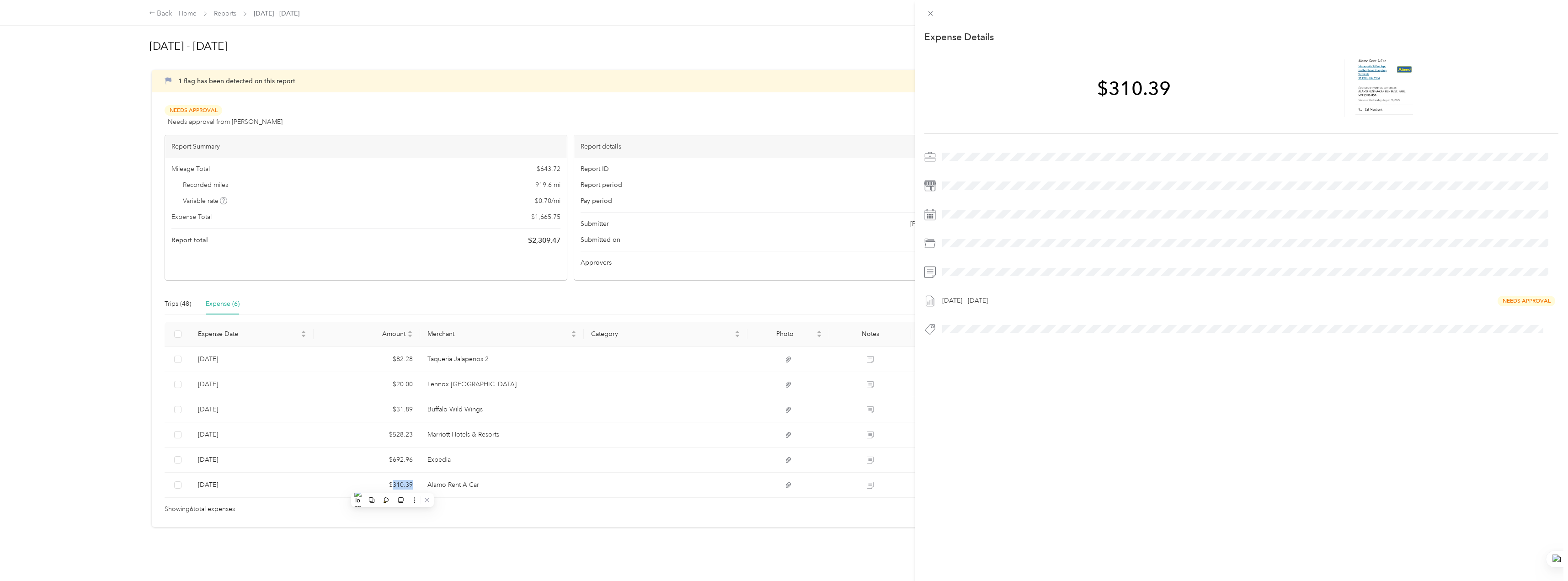
copy td "310.39"
drag, startPoint x: 412, startPoint y: 460, endPoint x: 391, endPoint y: 460, distance: 21.0
click at [391, 460] on div "This expense cannot be edited because it is either under review, approved, or p…" at bounding box center [784, 290] width 1568 height 581
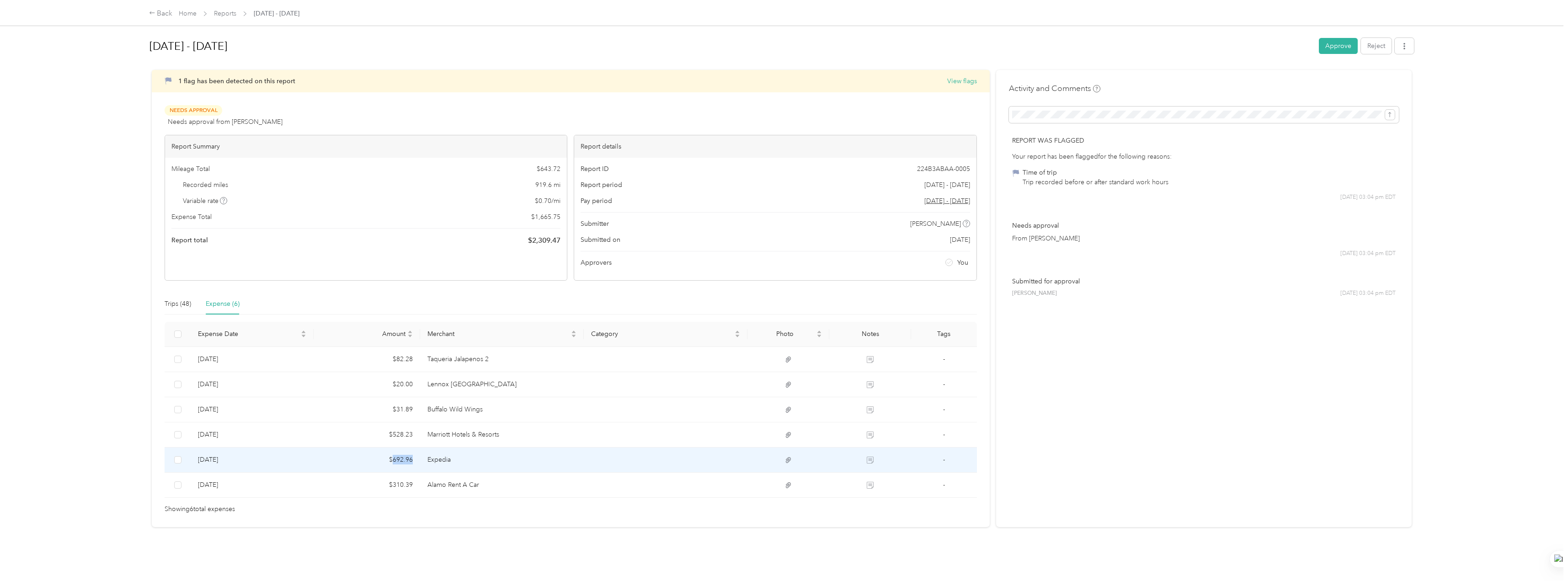
drag, startPoint x: 412, startPoint y: 458, endPoint x: 391, endPoint y: 461, distance: 21.2
click at [391, 461] on td "$692.96" at bounding box center [366, 459] width 107 height 25
copy td "692.96"
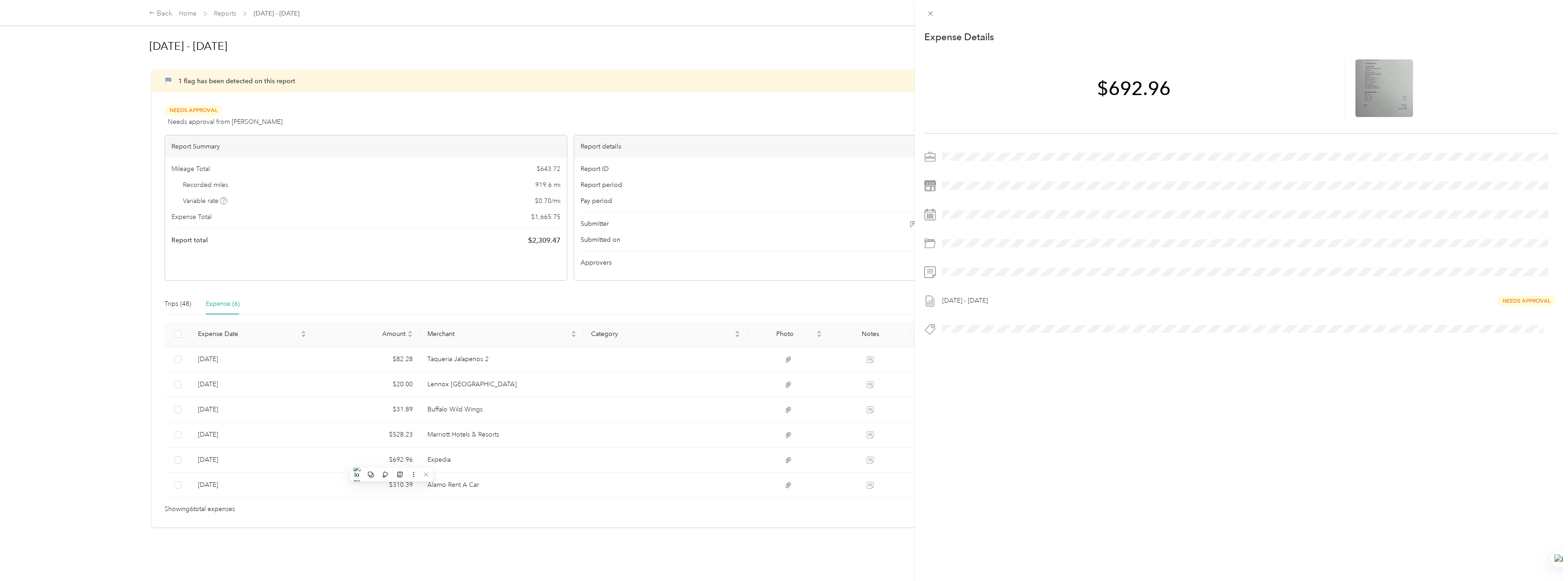
click at [411, 432] on div "This expense cannot be edited because it is either under review, approved, or p…" at bounding box center [784, 290] width 1568 height 581
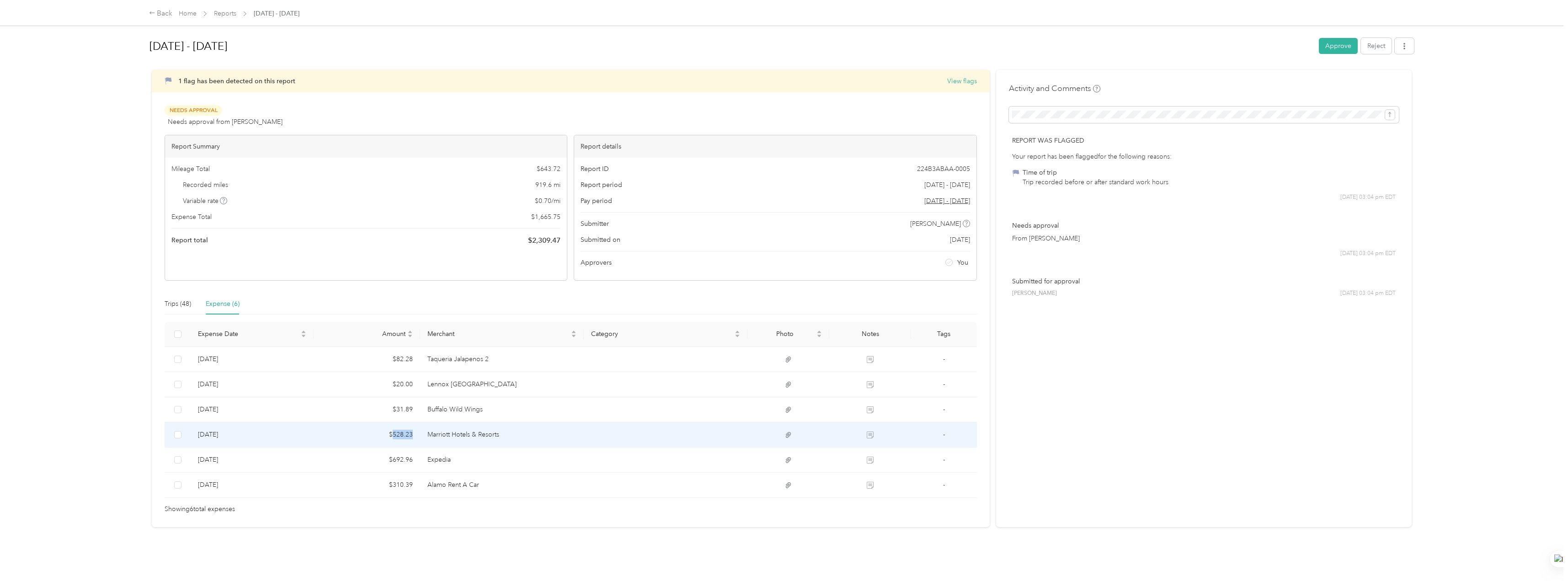
drag, startPoint x: 413, startPoint y: 432, endPoint x: 392, endPoint y: 437, distance: 21.6
click at [392, 437] on td "$528.23" at bounding box center [366, 434] width 107 height 25
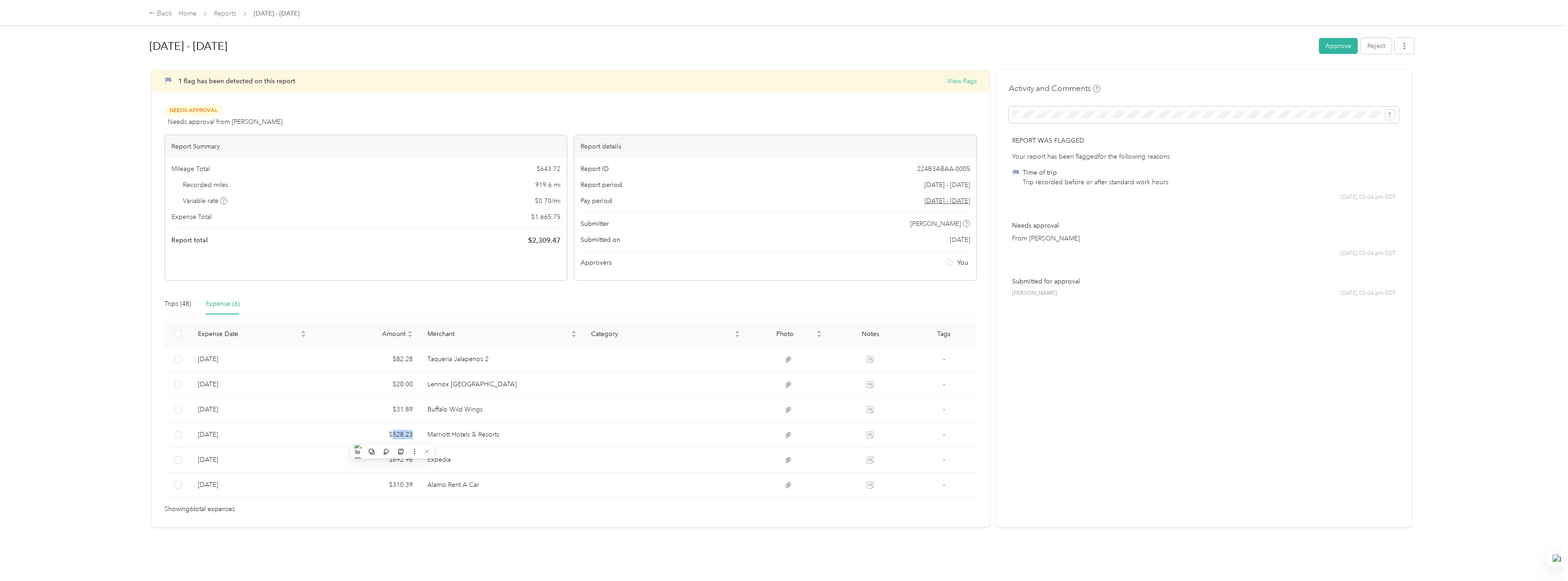
copy td "528.23"
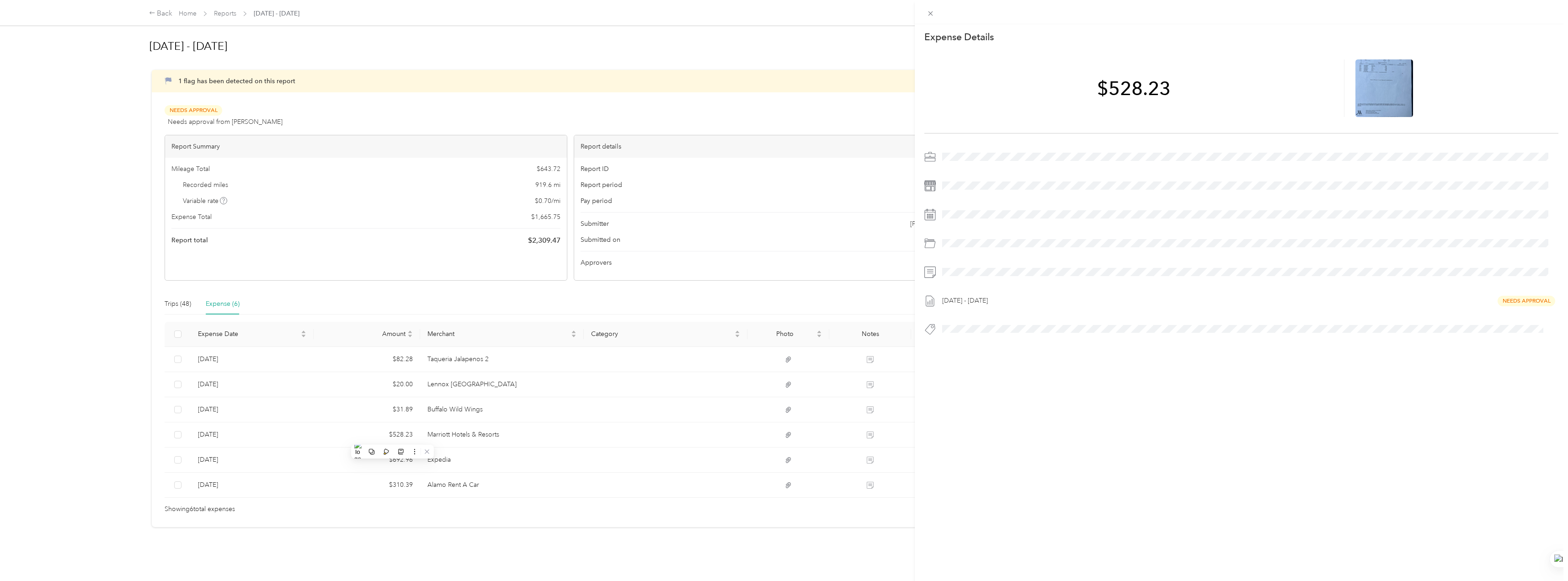
click at [80, 515] on div "This expense cannot be edited because it is either under review, approved, or p…" at bounding box center [784, 290] width 1568 height 581
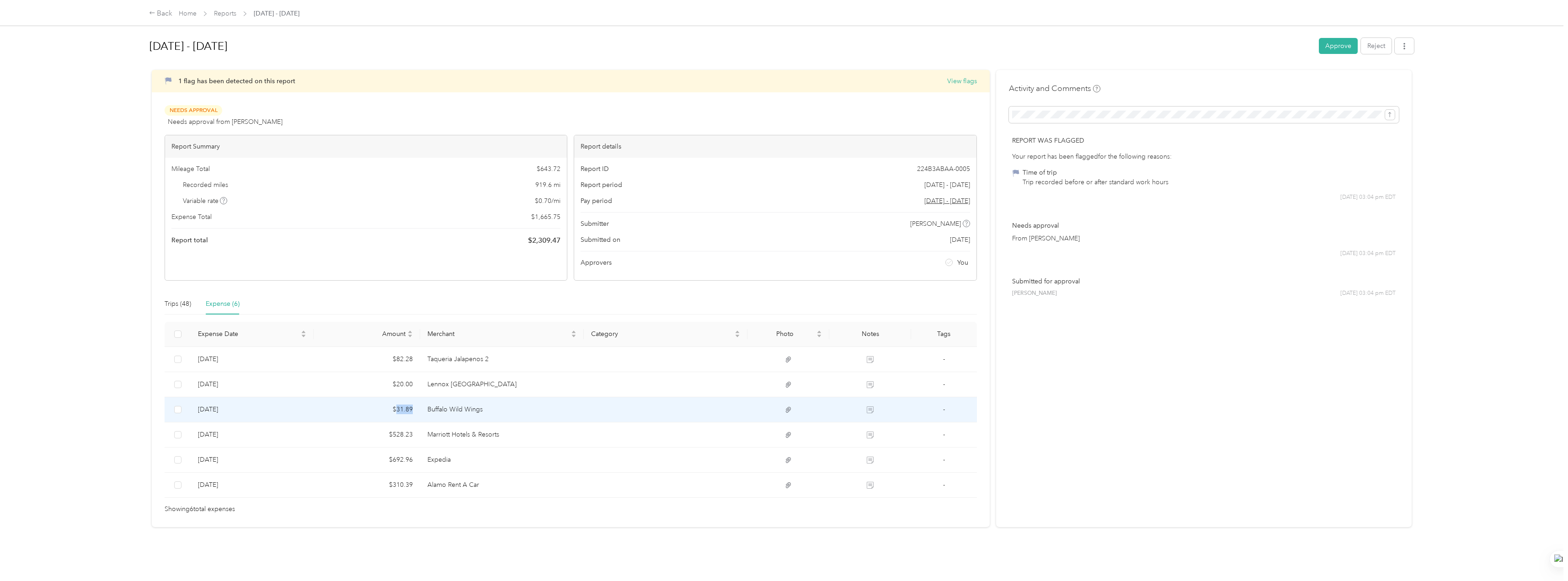
drag, startPoint x: 415, startPoint y: 409, endPoint x: 396, endPoint y: 408, distance: 19.0
click at [396, 408] on td "$31.89" at bounding box center [366, 409] width 107 height 25
copy td "31.89"
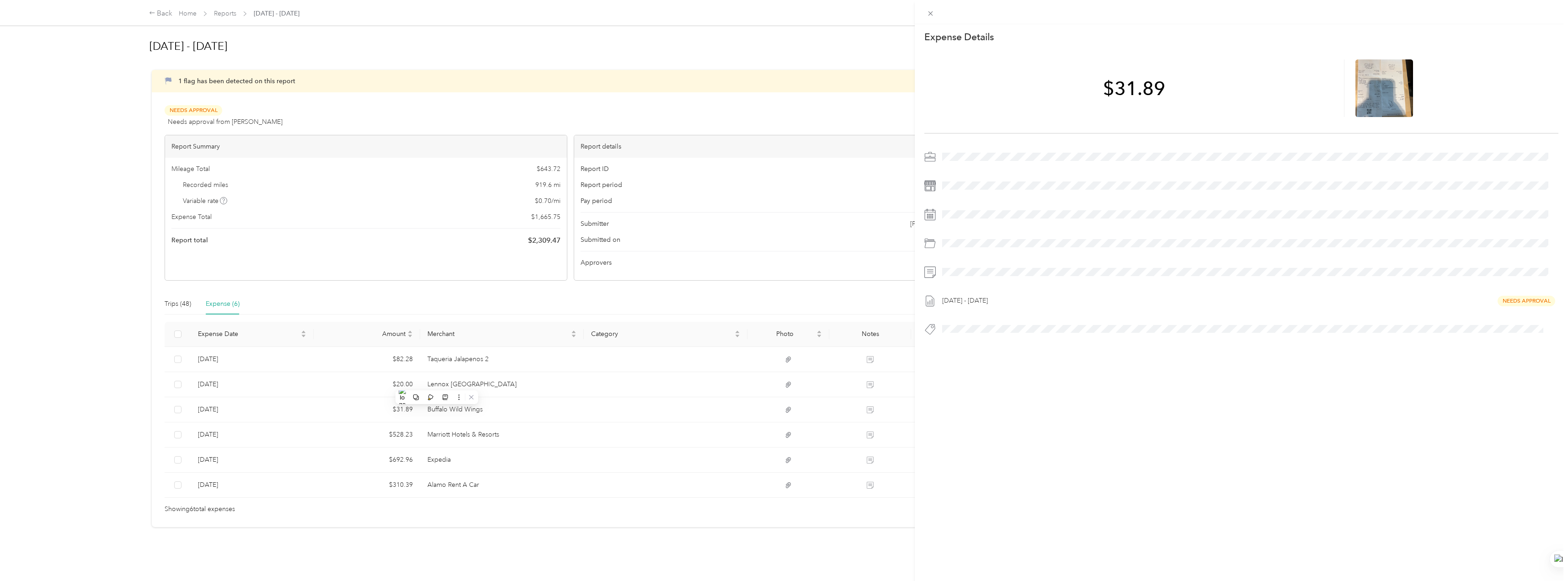
drag, startPoint x: 418, startPoint y: 381, endPoint x: 394, endPoint y: 381, distance: 24.0
click at [394, 381] on div "This expense cannot be edited because it is either under review, approved, or p…" at bounding box center [784, 290] width 1568 height 581
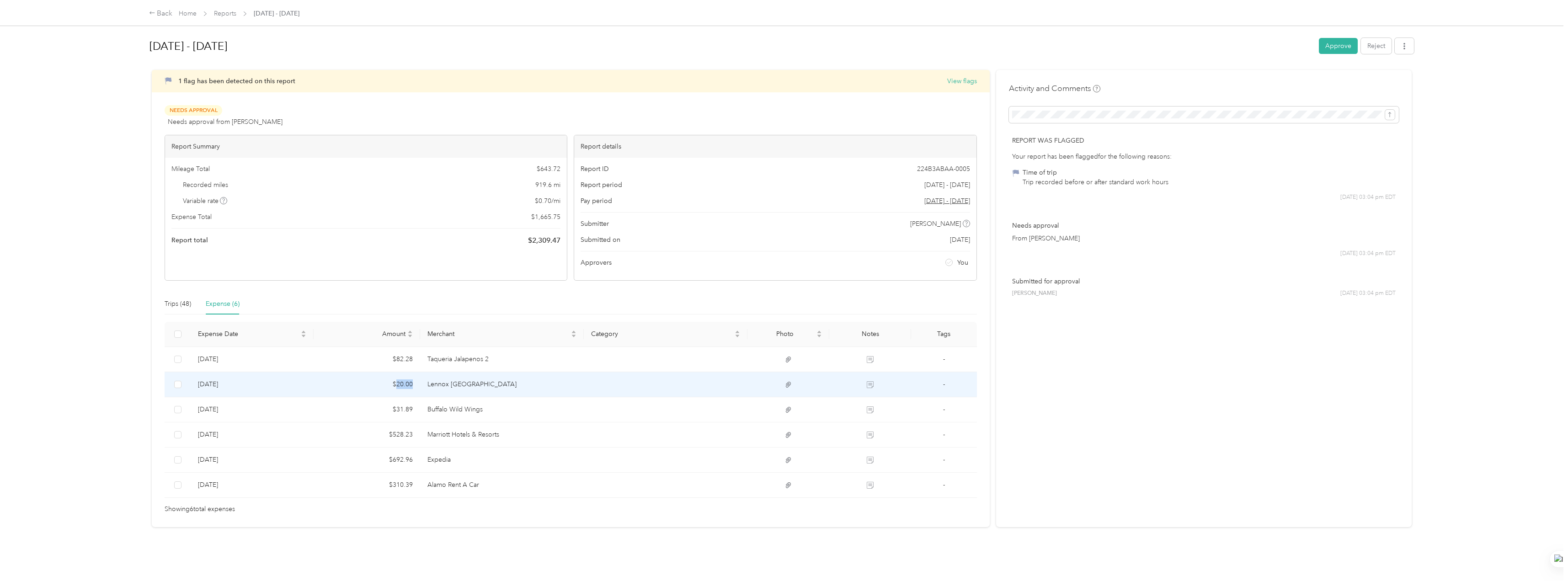
drag, startPoint x: 415, startPoint y: 384, endPoint x: 395, endPoint y: 386, distance: 20.1
click at [395, 386] on td "$20.00" at bounding box center [366, 384] width 107 height 25
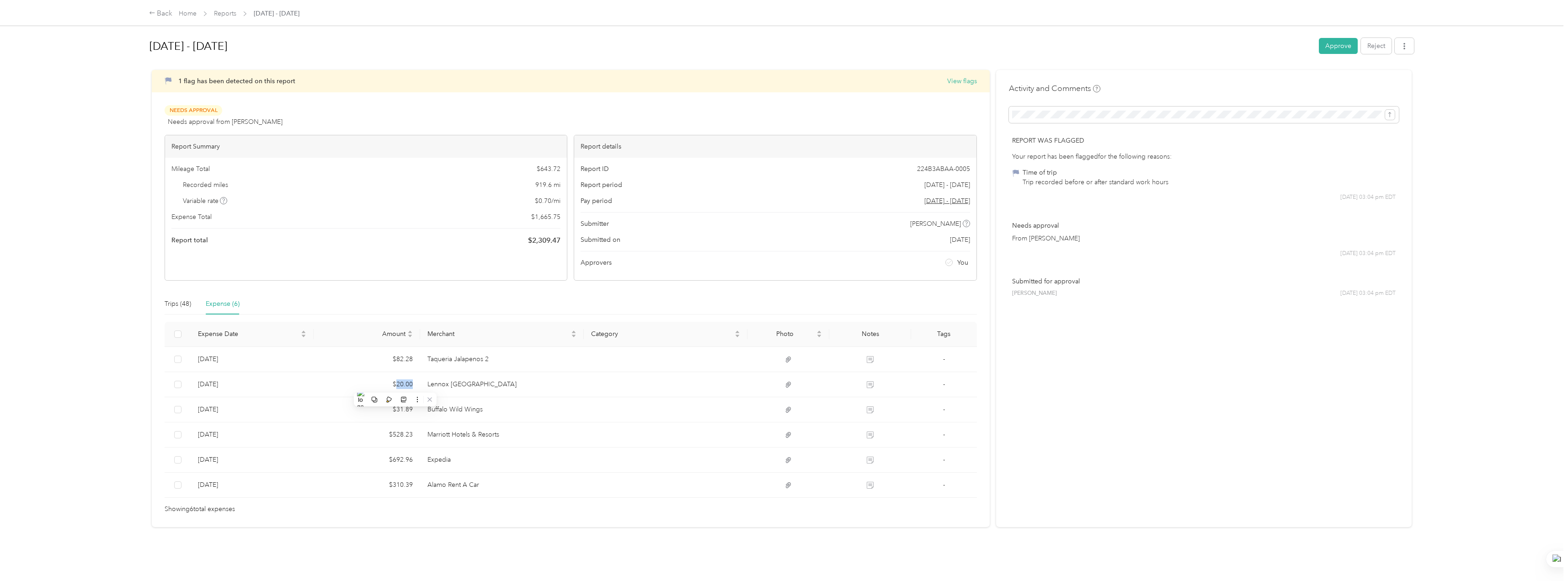
copy td "20.00"
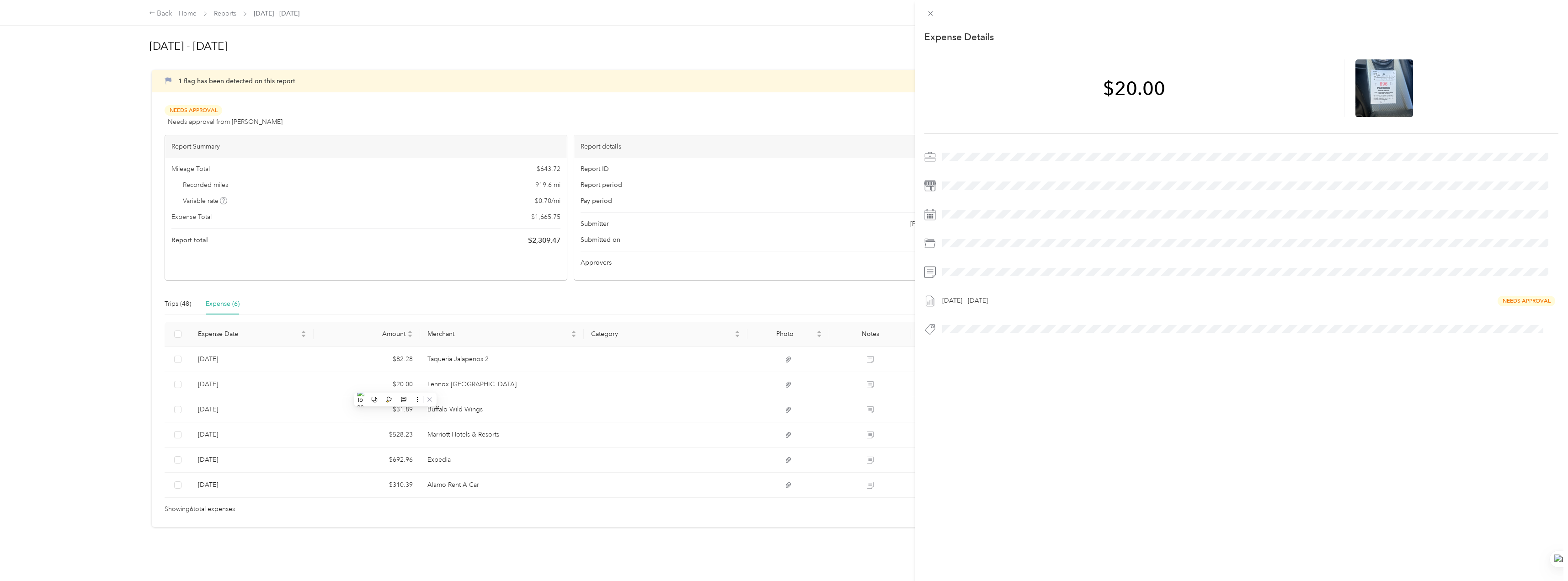
click at [412, 360] on div "This expense cannot be edited because it is either under review, approved, or p…" at bounding box center [784, 290] width 1568 height 581
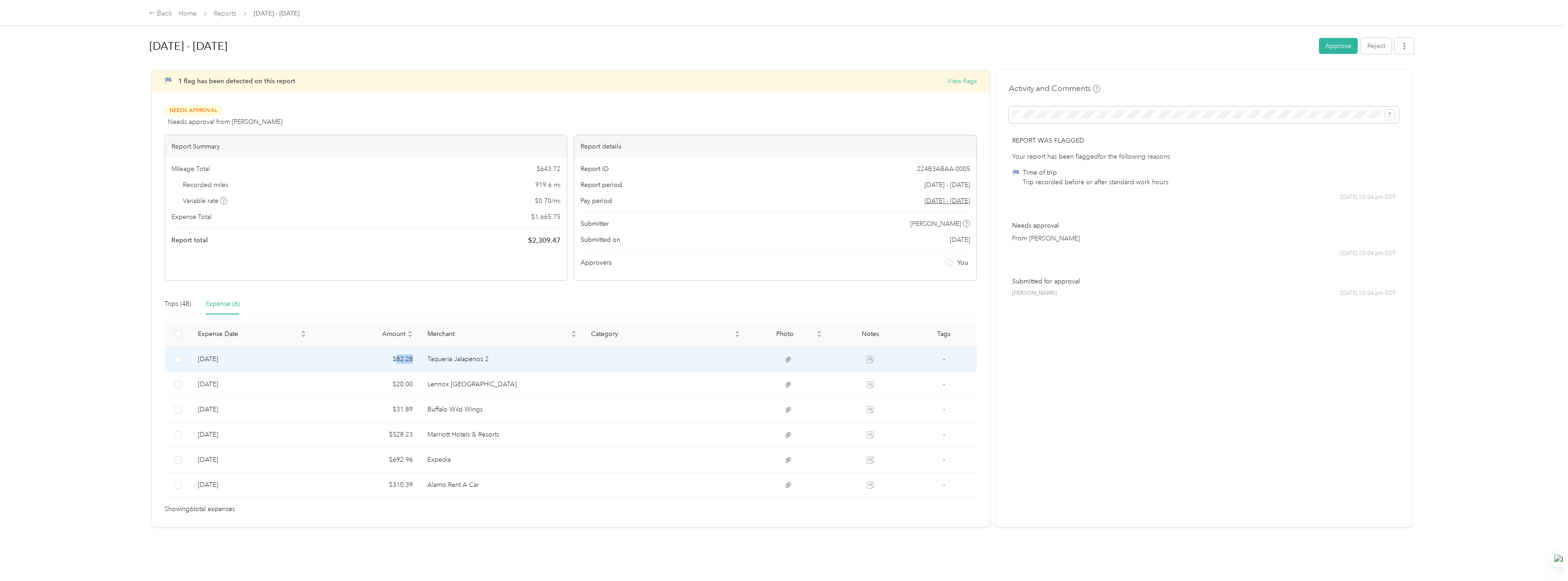
drag, startPoint x: 414, startPoint y: 356, endPoint x: 397, endPoint y: 357, distance: 17.0
click at [397, 357] on td "$82.28" at bounding box center [366, 359] width 107 height 25
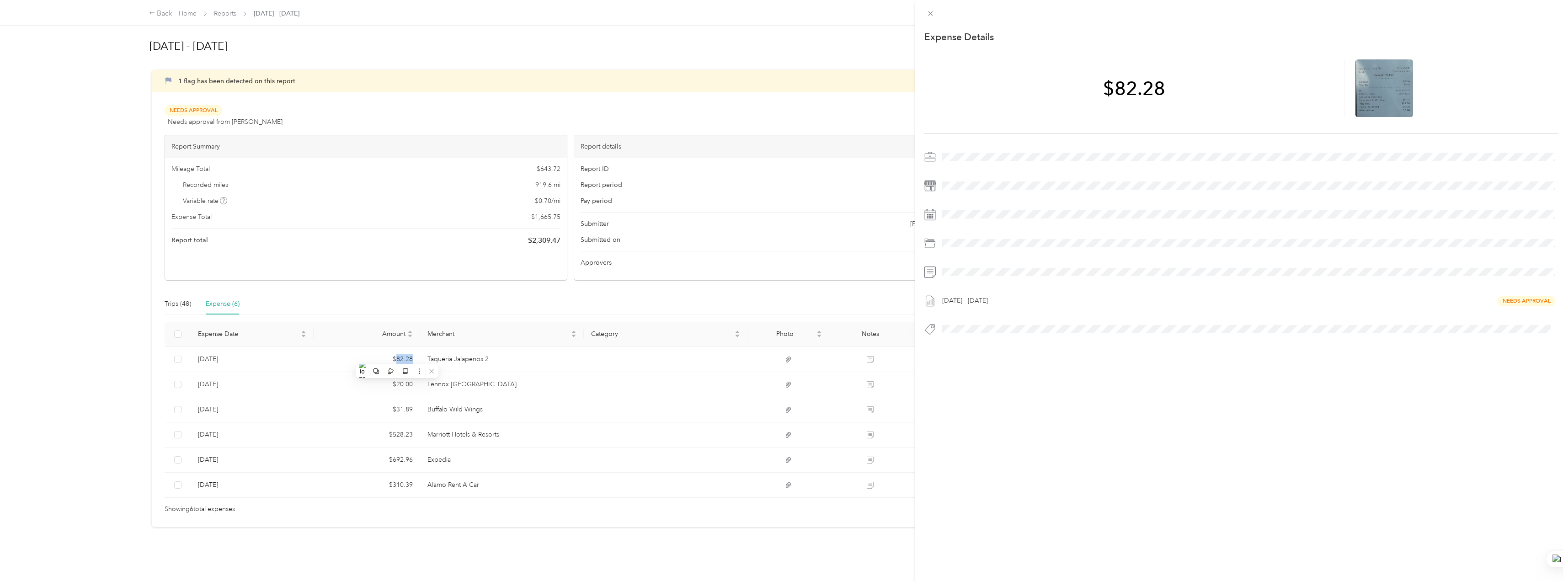
copy td "82.28"
click at [491, 538] on div "This expense cannot be edited because it is either under review, approved, or p…" at bounding box center [784, 290] width 1568 height 581
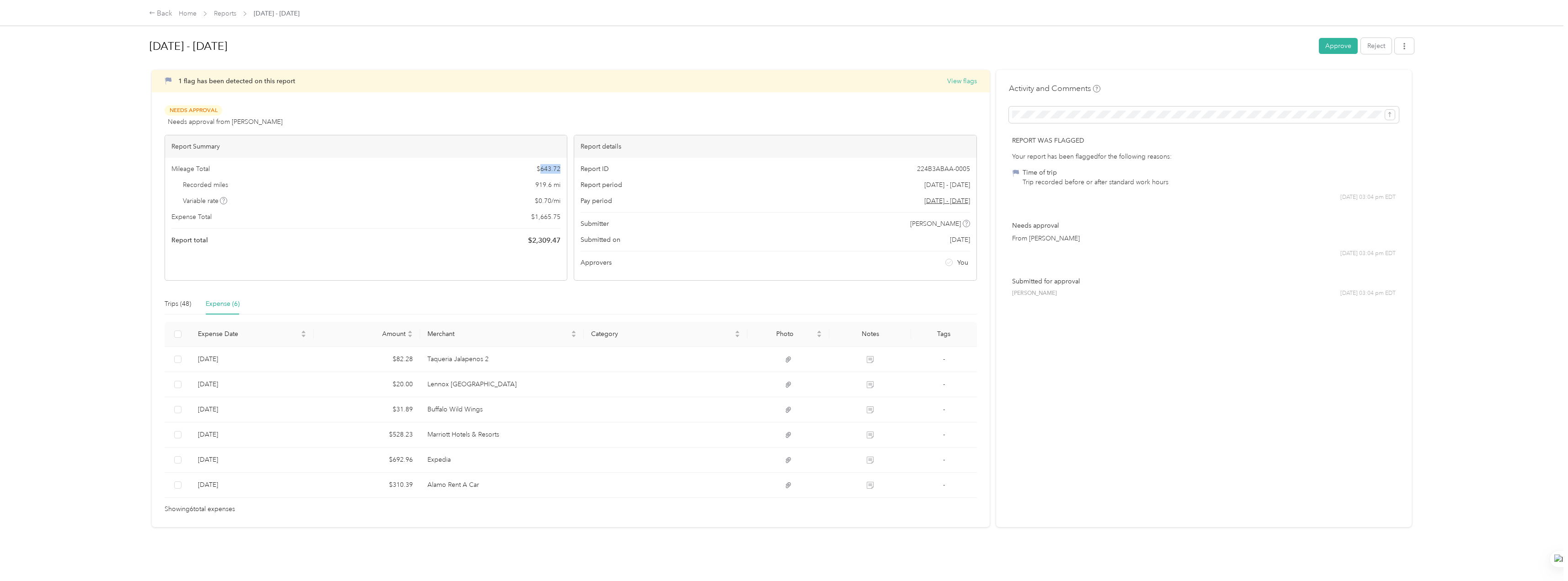
drag, startPoint x: 559, startPoint y: 166, endPoint x: 540, endPoint y: 171, distance: 19.6
click at [540, 171] on span "$ 643.72" at bounding box center [548, 169] width 24 height 10
copy span "643.72"
click at [780, 45] on button "Approve" at bounding box center [1339, 46] width 39 height 16
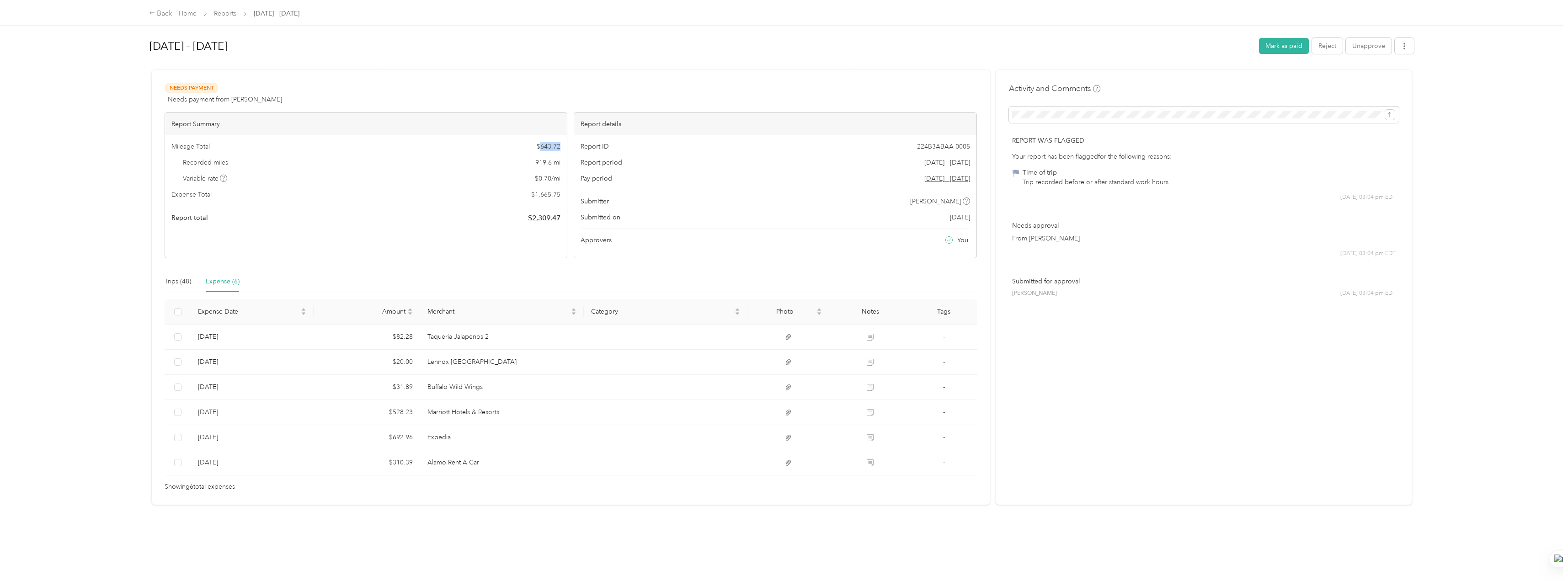
scroll to position [0, 0]
click at [780, 45] on button "Mark as paid" at bounding box center [1284, 46] width 50 height 16
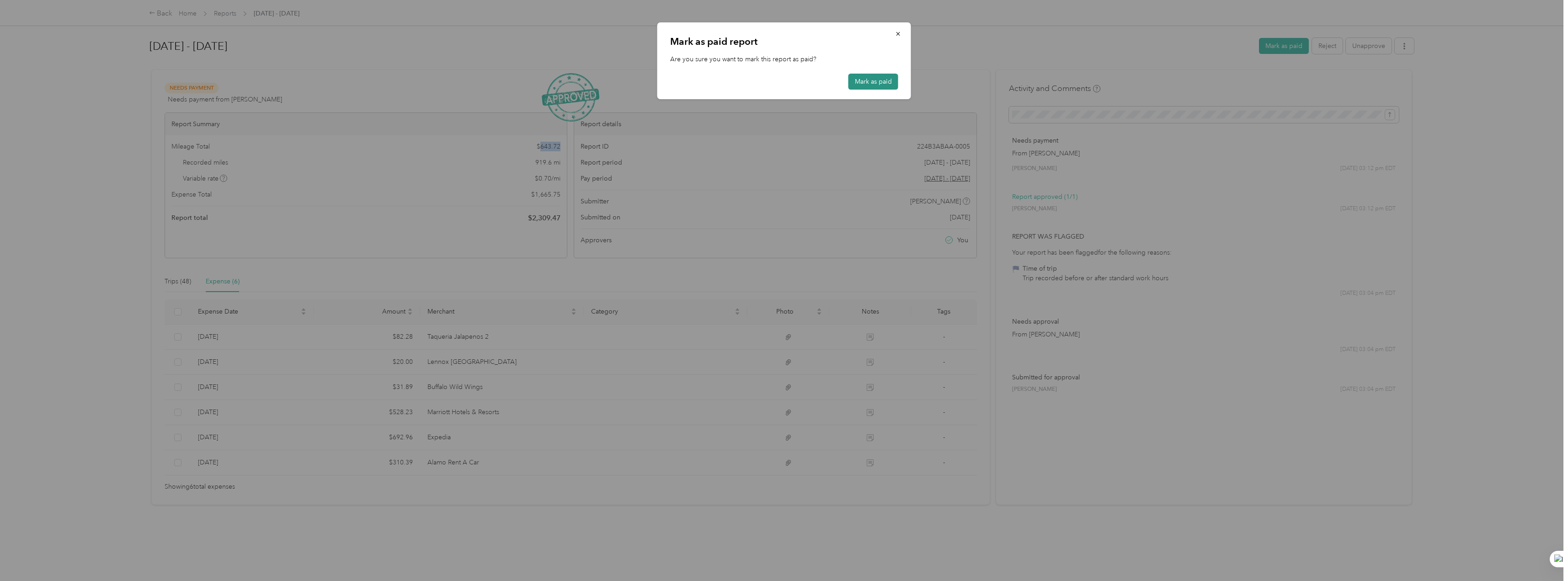
click at [780, 79] on button "Mark as paid" at bounding box center [873, 82] width 50 height 16
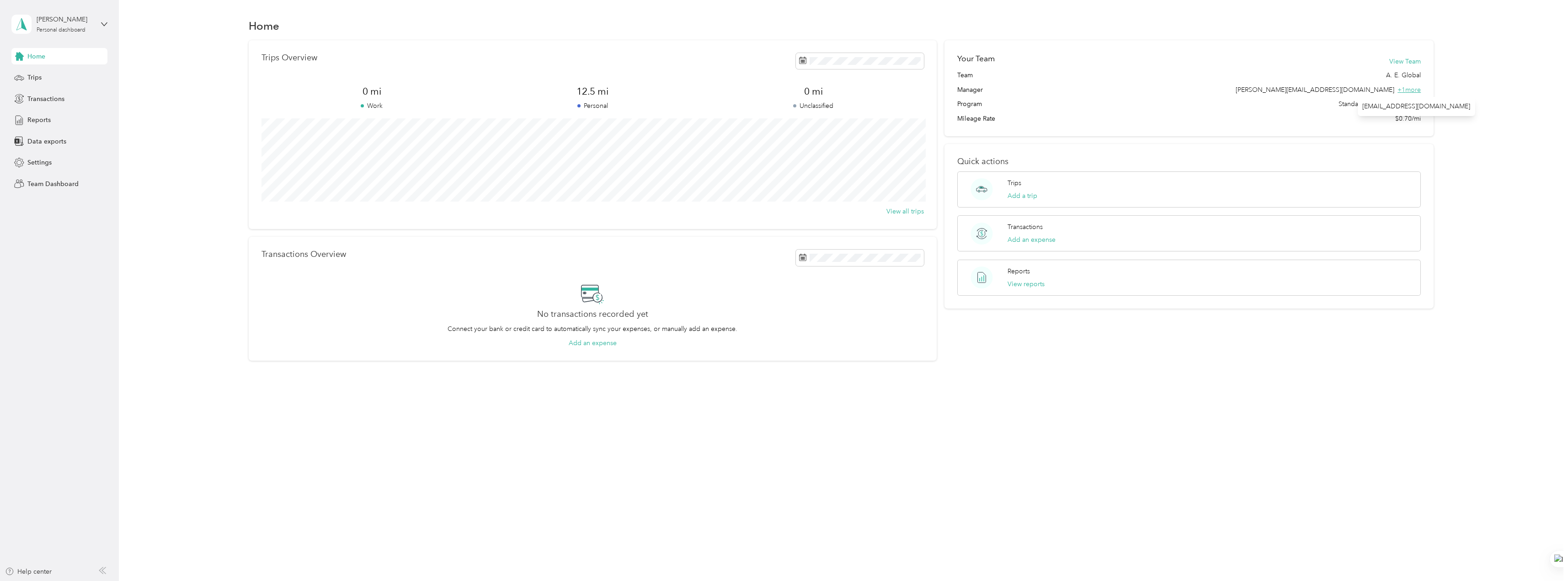
click at [1418, 89] on span "+ 1 more" at bounding box center [1409, 89] width 23 height 8
